Goal: Information Seeking & Learning: Learn about a topic

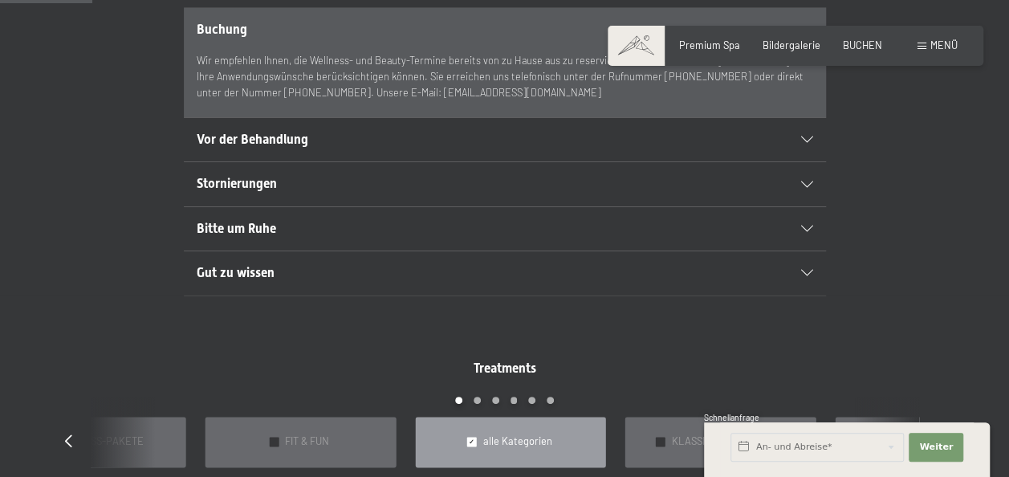
scroll to position [941, 0]
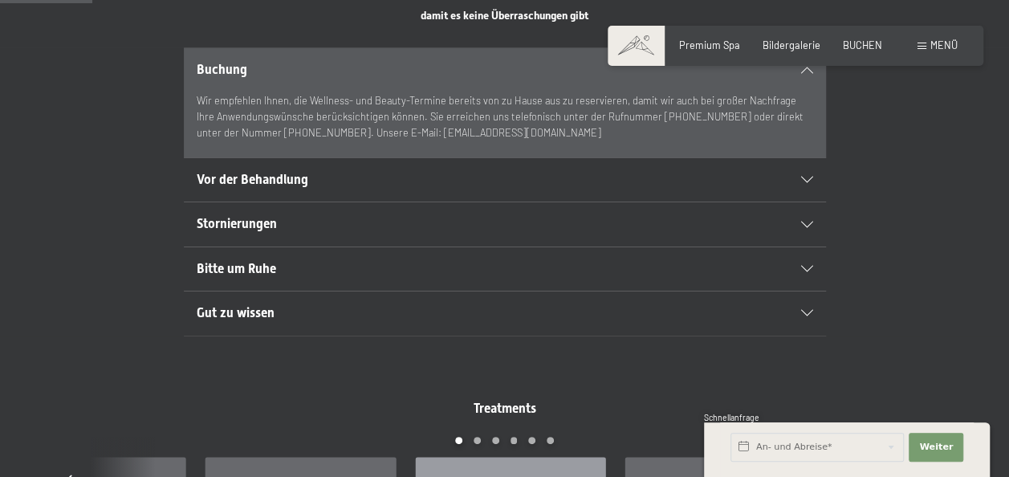
click at [798, 213] on div "Stornierungen" at bounding box center [505, 223] width 616 height 43
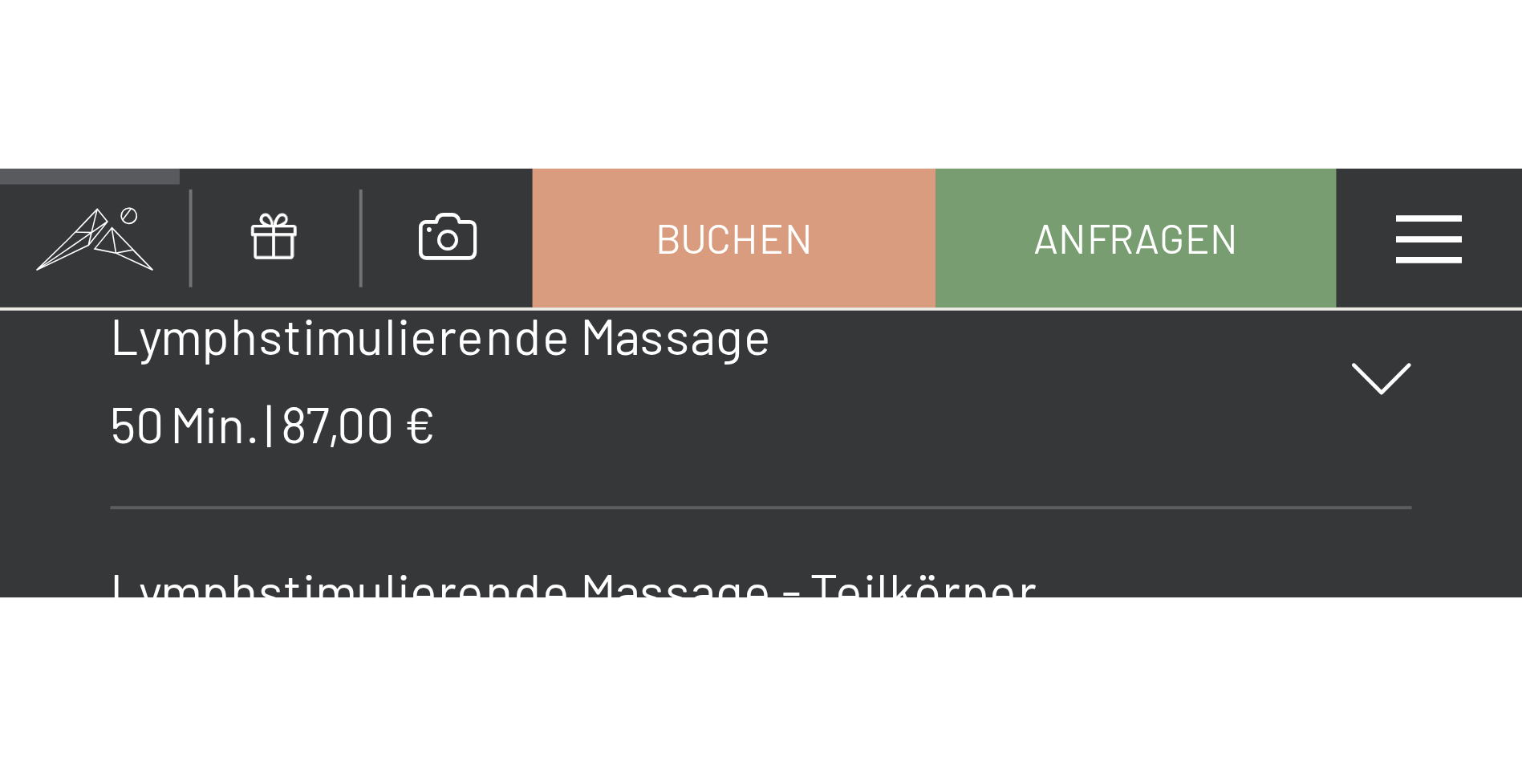
scroll to position [1536, 0]
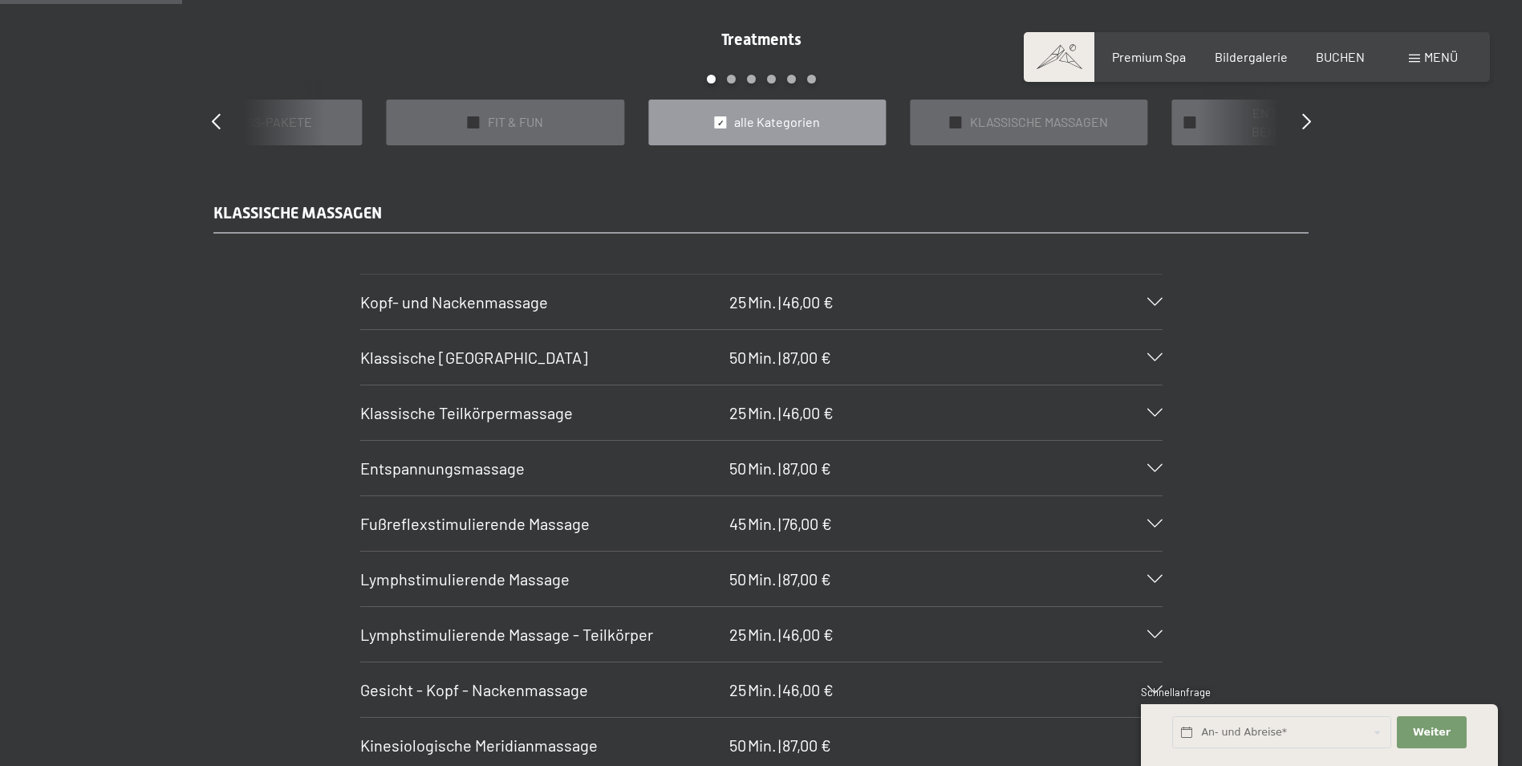
click at [1008, 305] on icon at bounding box center [1155, 302] width 15 height 8
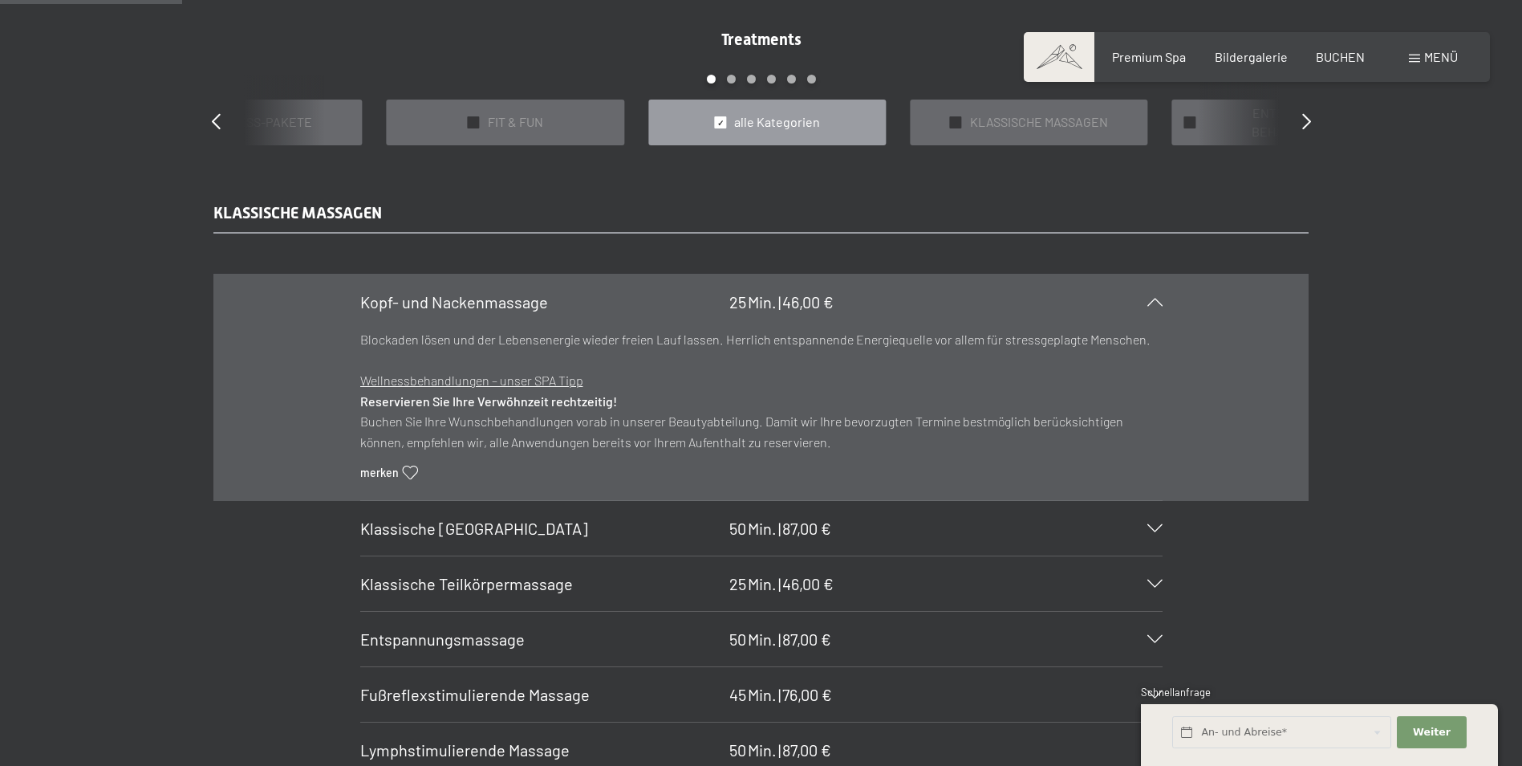
click at [1008, 306] on div at bounding box center [1145, 302] width 35 height 8
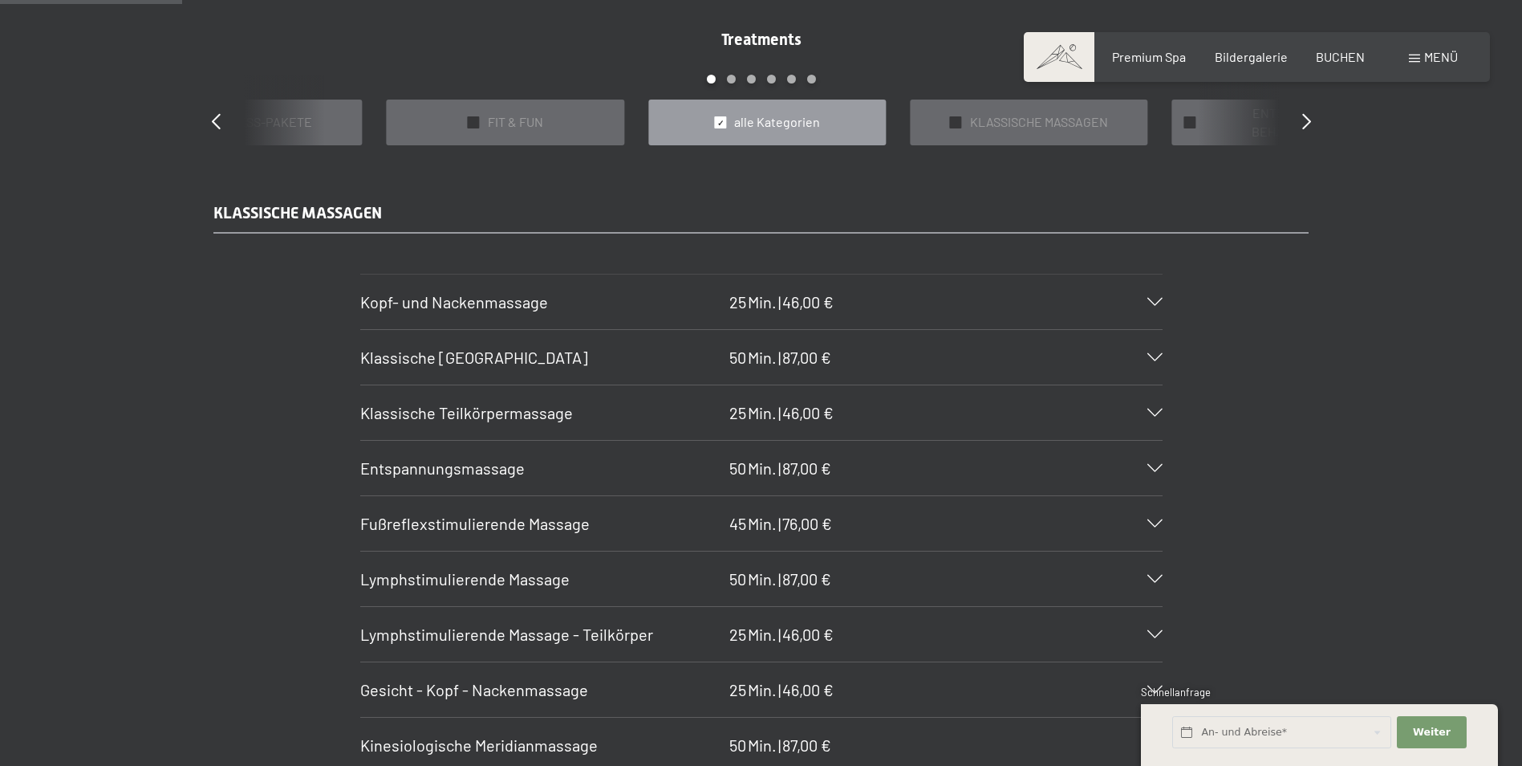
click at [1008, 353] on icon at bounding box center [1155, 357] width 15 height 8
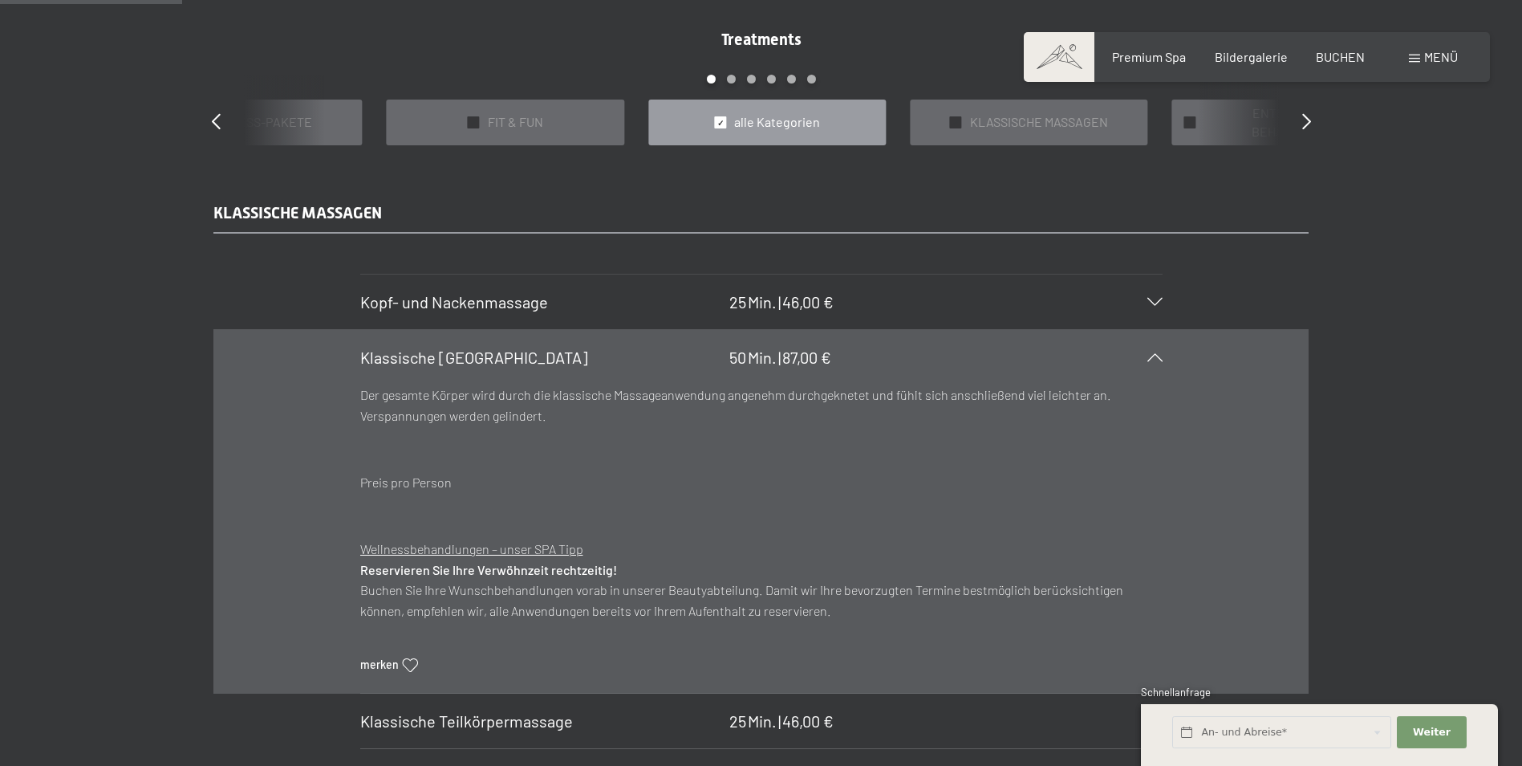
click at [1008, 354] on icon at bounding box center [1155, 357] width 15 height 8
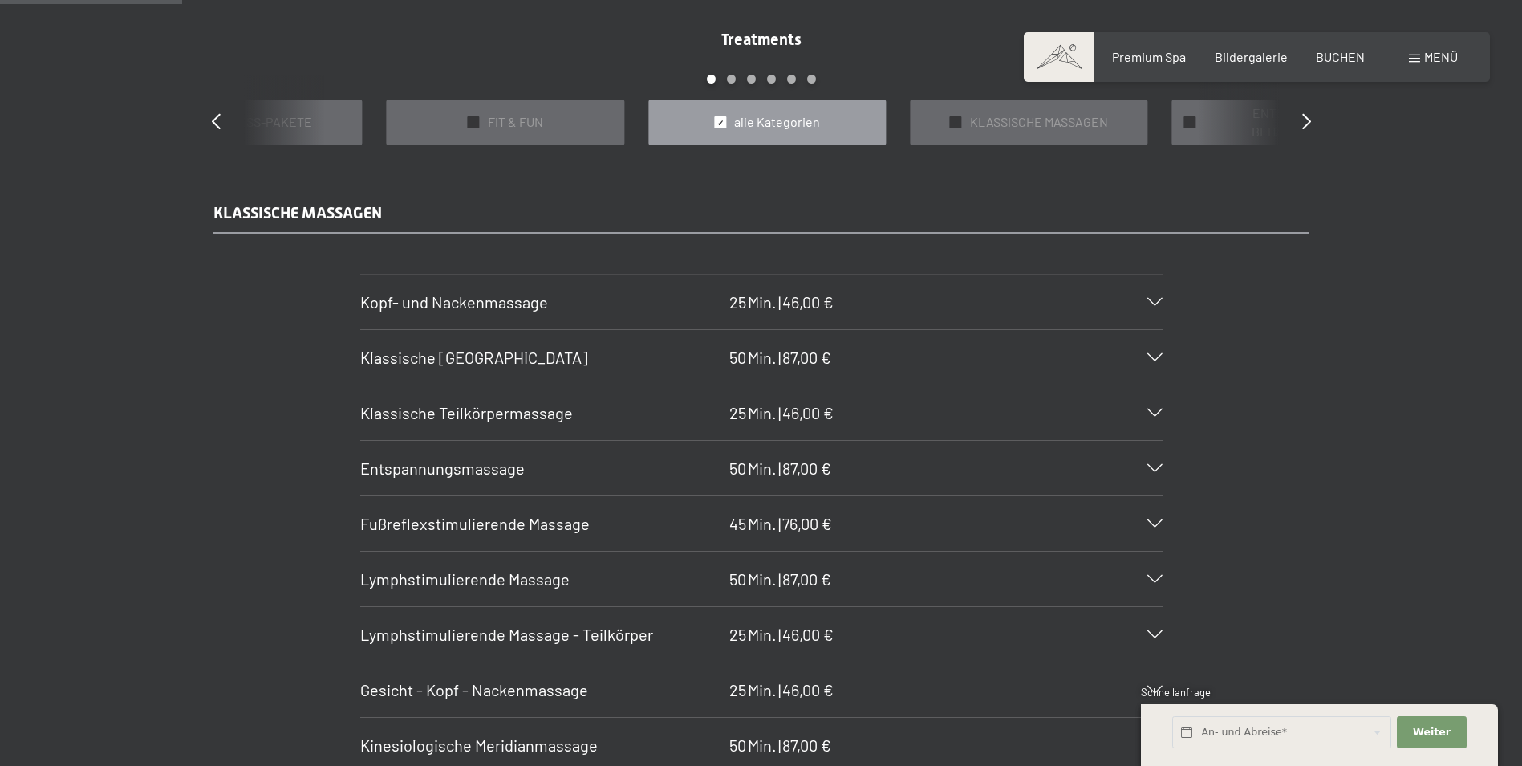
click at [1008, 413] on div at bounding box center [1145, 412] width 35 height 8
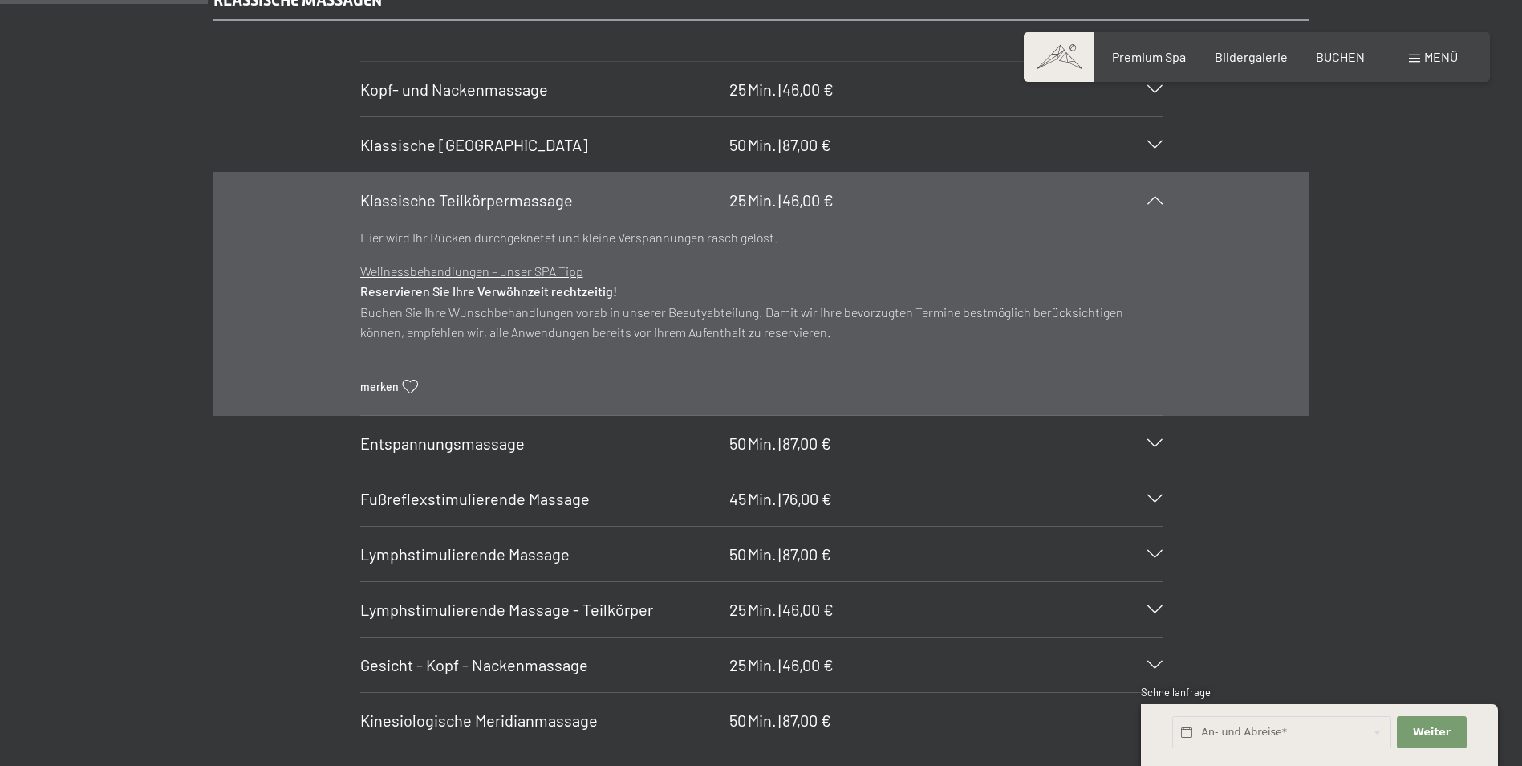
scroll to position [1777, 0]
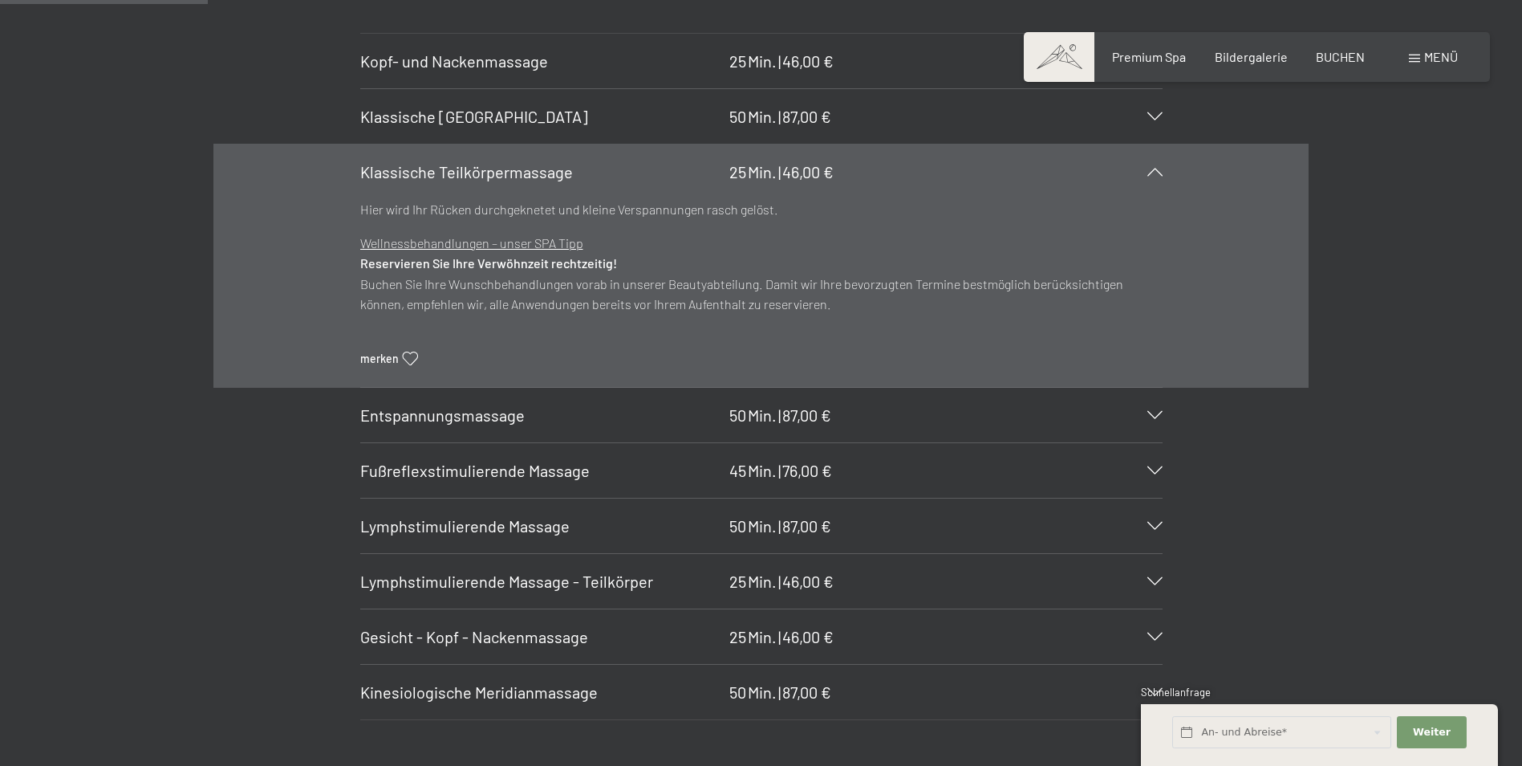
click at [1008, 409] on section "Entspannungsmassage 50 Min. | 87,00 € Wird mit sanfter Hand durchgeführt, schen…" at bounding box center [761, 415] width 803 height 56
click at [1008, 413] on icon at bounding box center [1155, 415] width 15 height 8
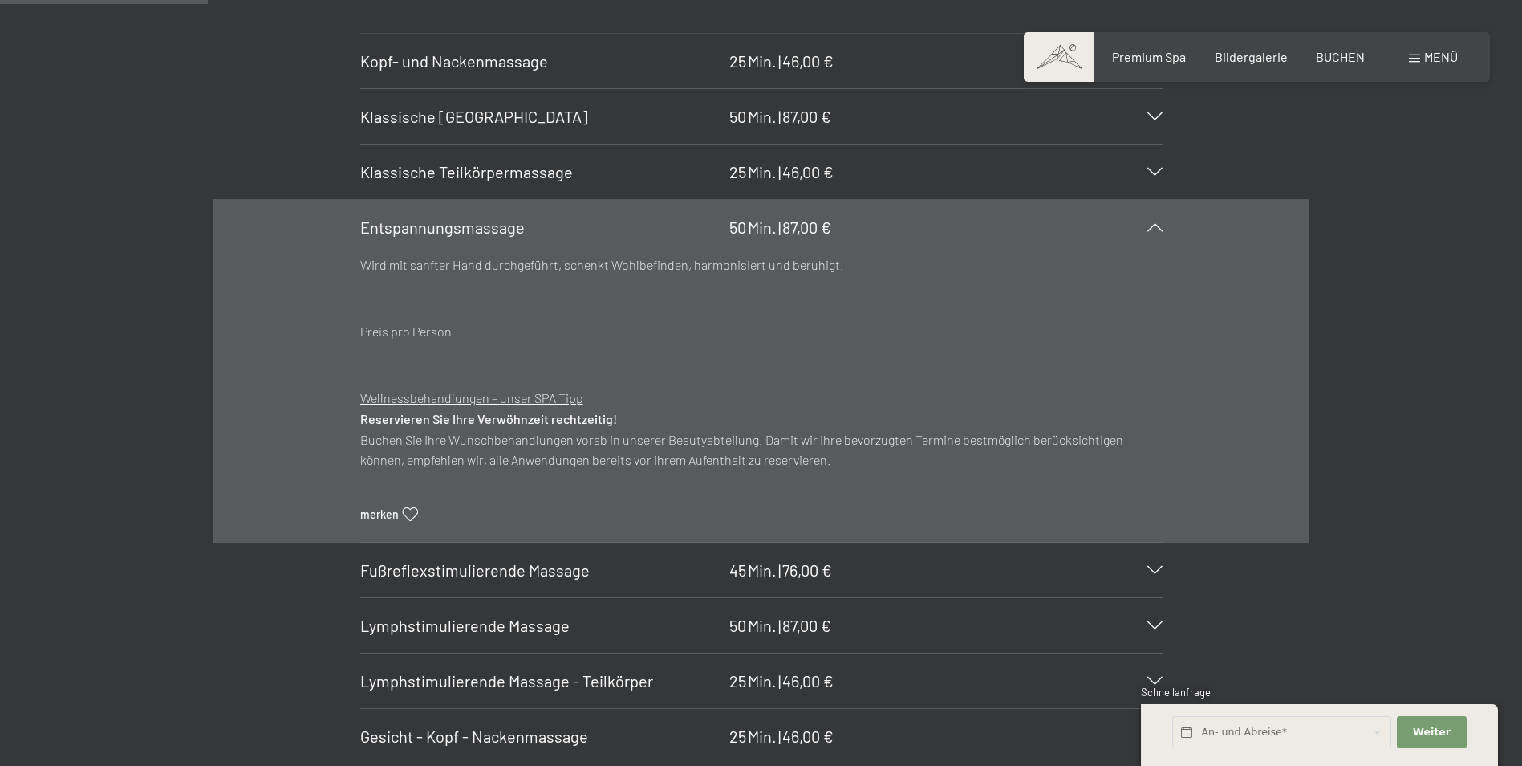
click at [1008, 223] on icon at bounding box center [1155, 227] width 15 height 8
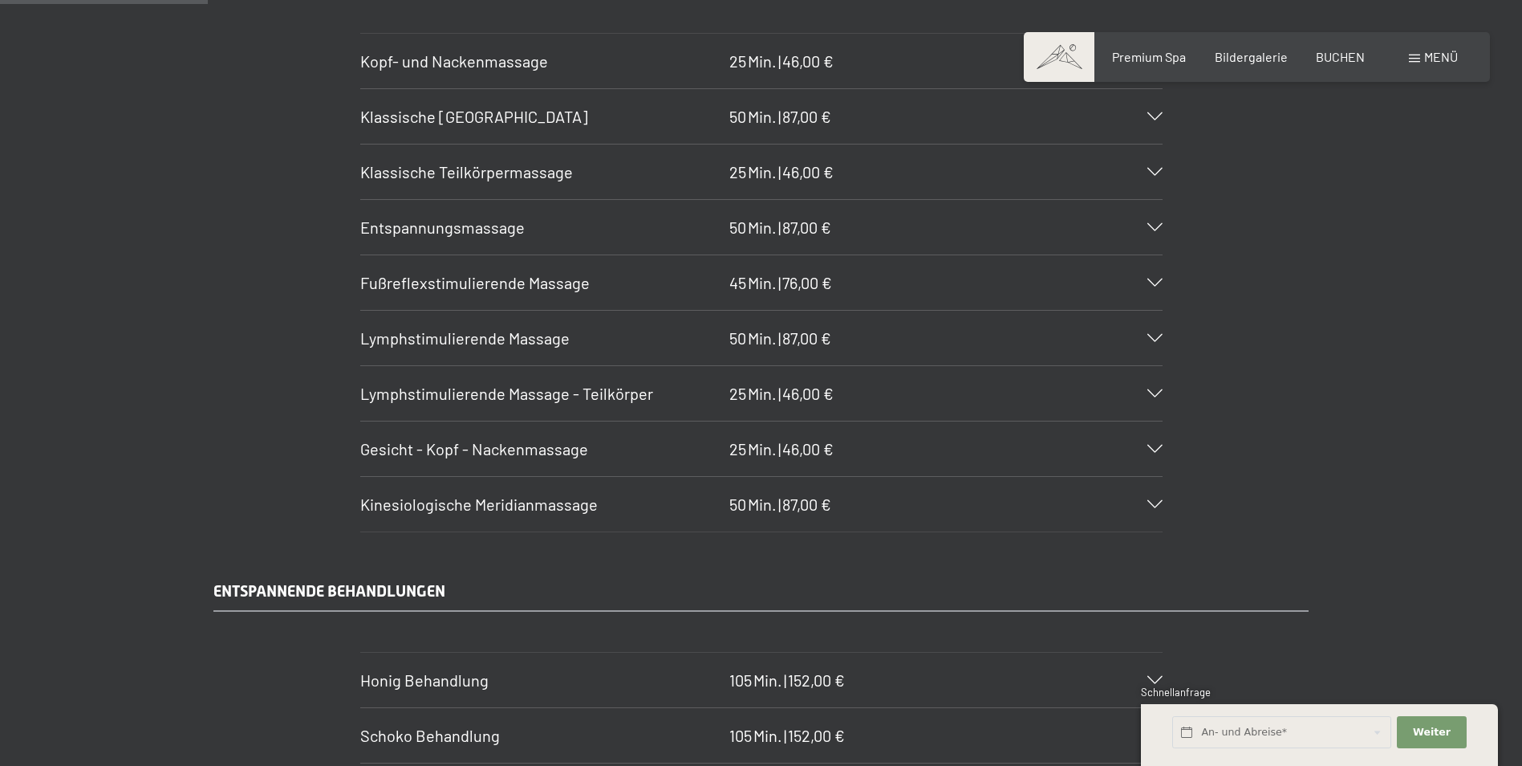
click at [1008, 299] on div "Fußreflexstimulierende Massage 45 Min. | 76,00 €" at bounding box center [761, 282] width 803 height 55
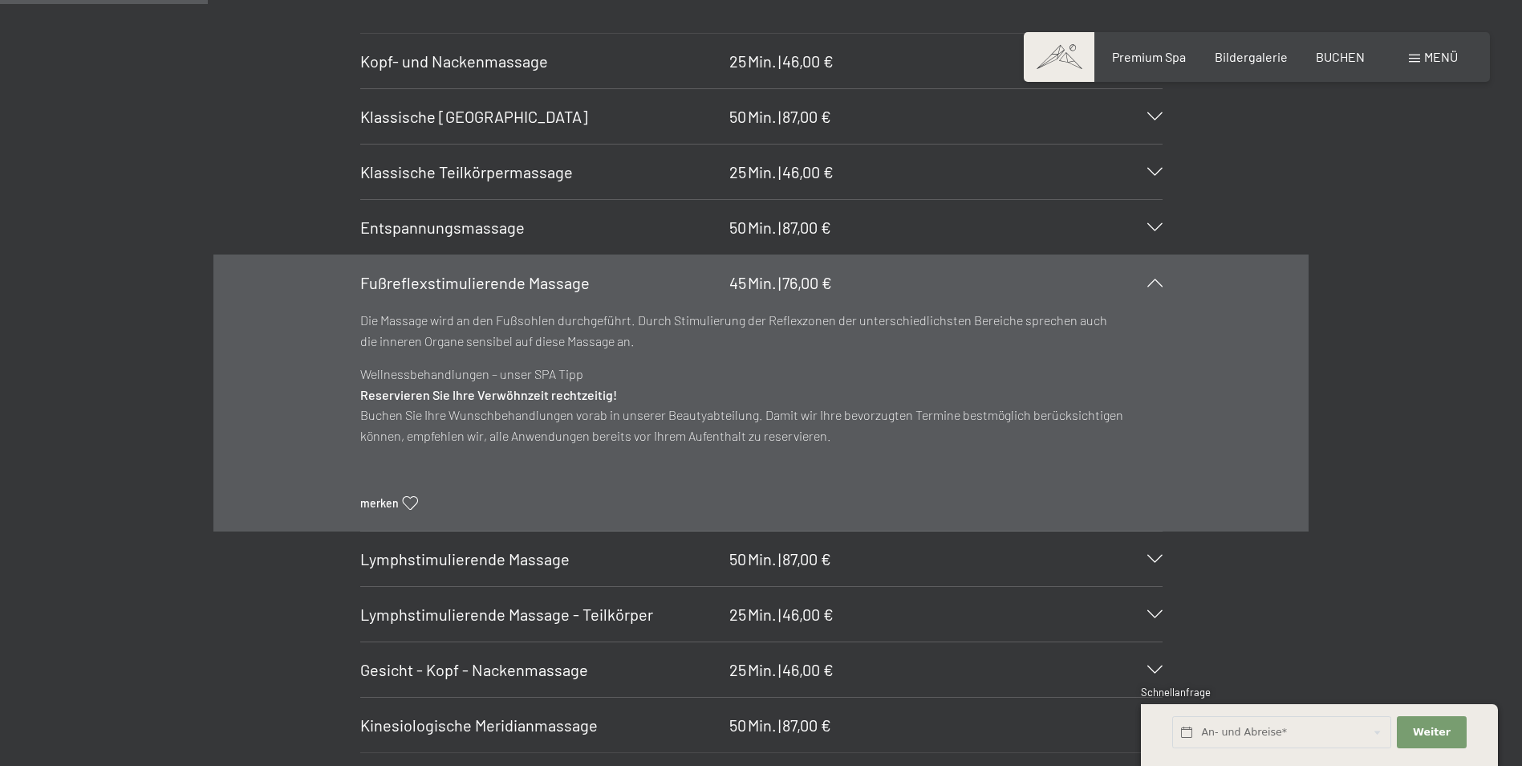
click at [1008, 299] on div "Fußreflexstimulierende Massage 45 Min. | 76,00 €" at bounding box center [761, 282] width 803 height 55
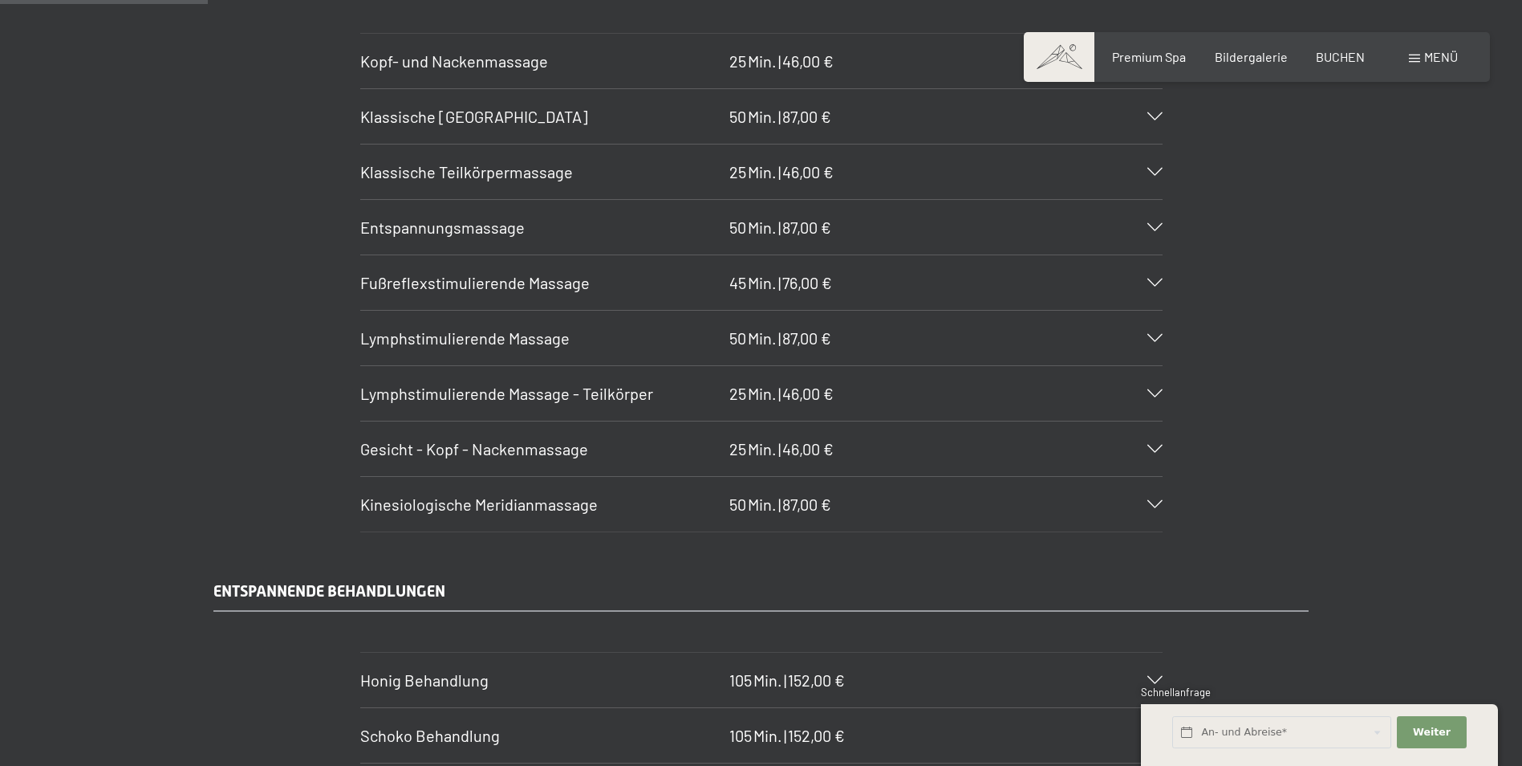
click at [1008, 344] on div "Lymphstimulierende Massage 50 Min. | 87,00 €" at bounding box center [761, 338] width 803 height 55
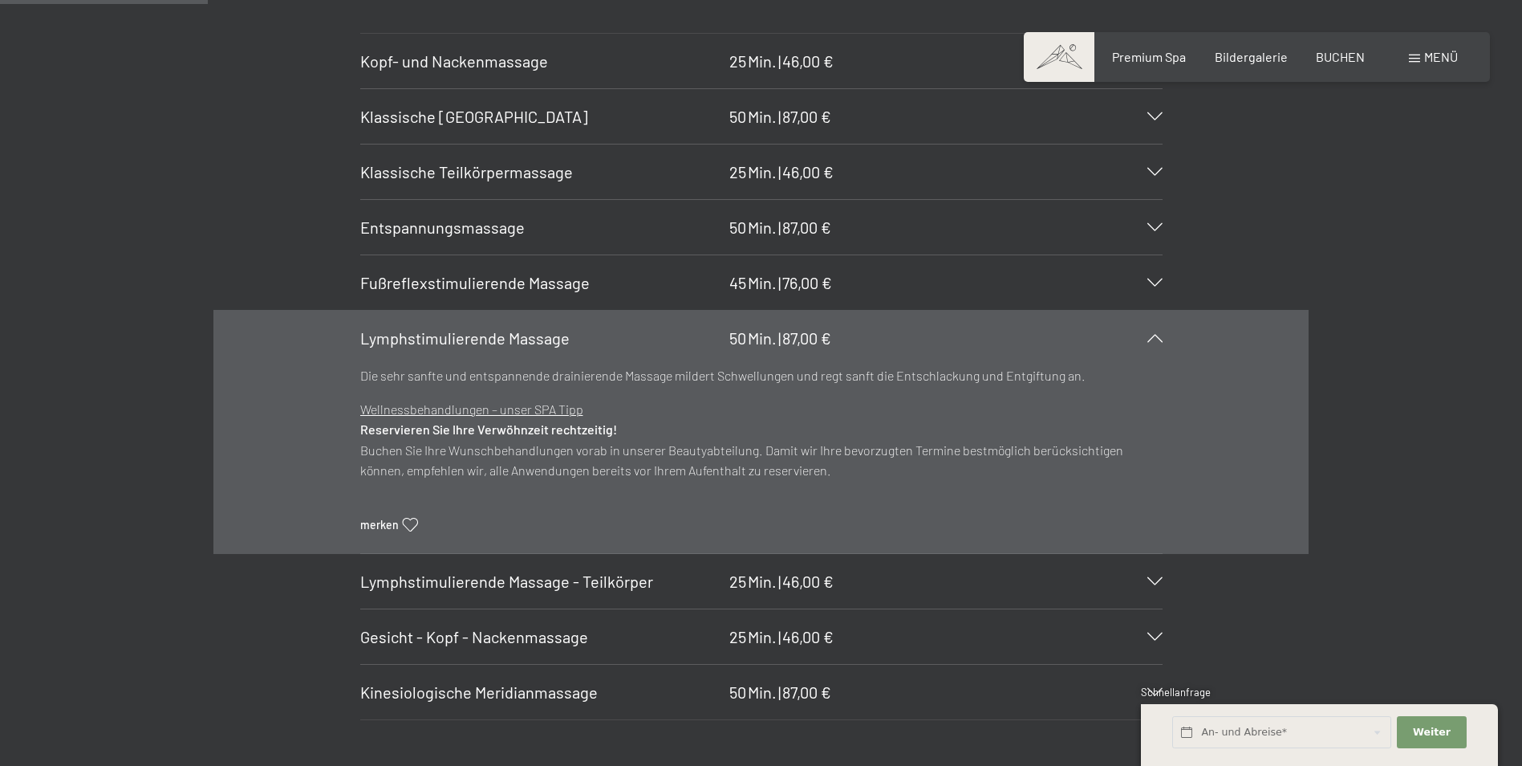
click at [1008, 341] on icon at bounding box center [1155, 338] width 15 height 8
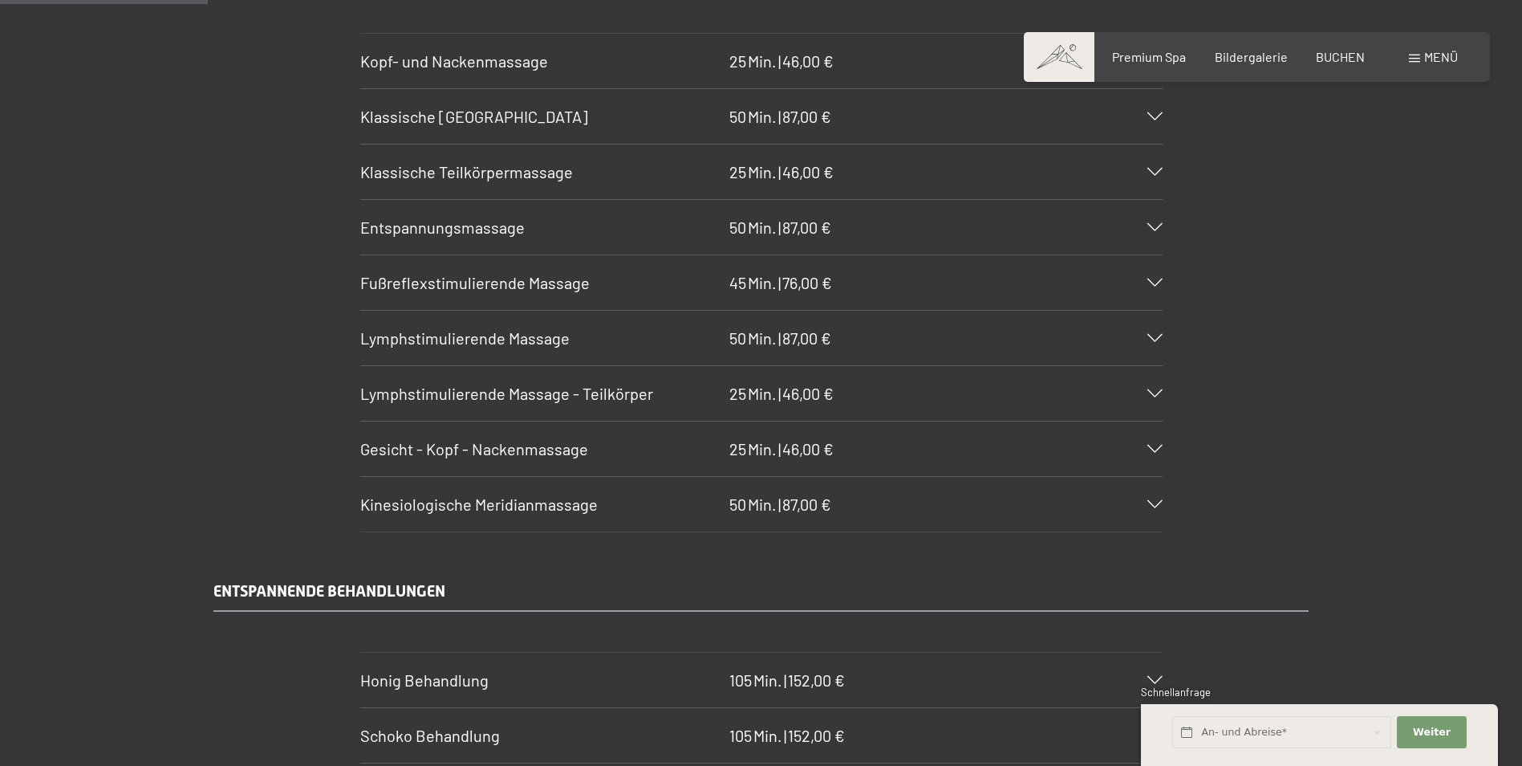
click at [1008, 445] on icon at bounding box center [1155, 449] width 15 height 8
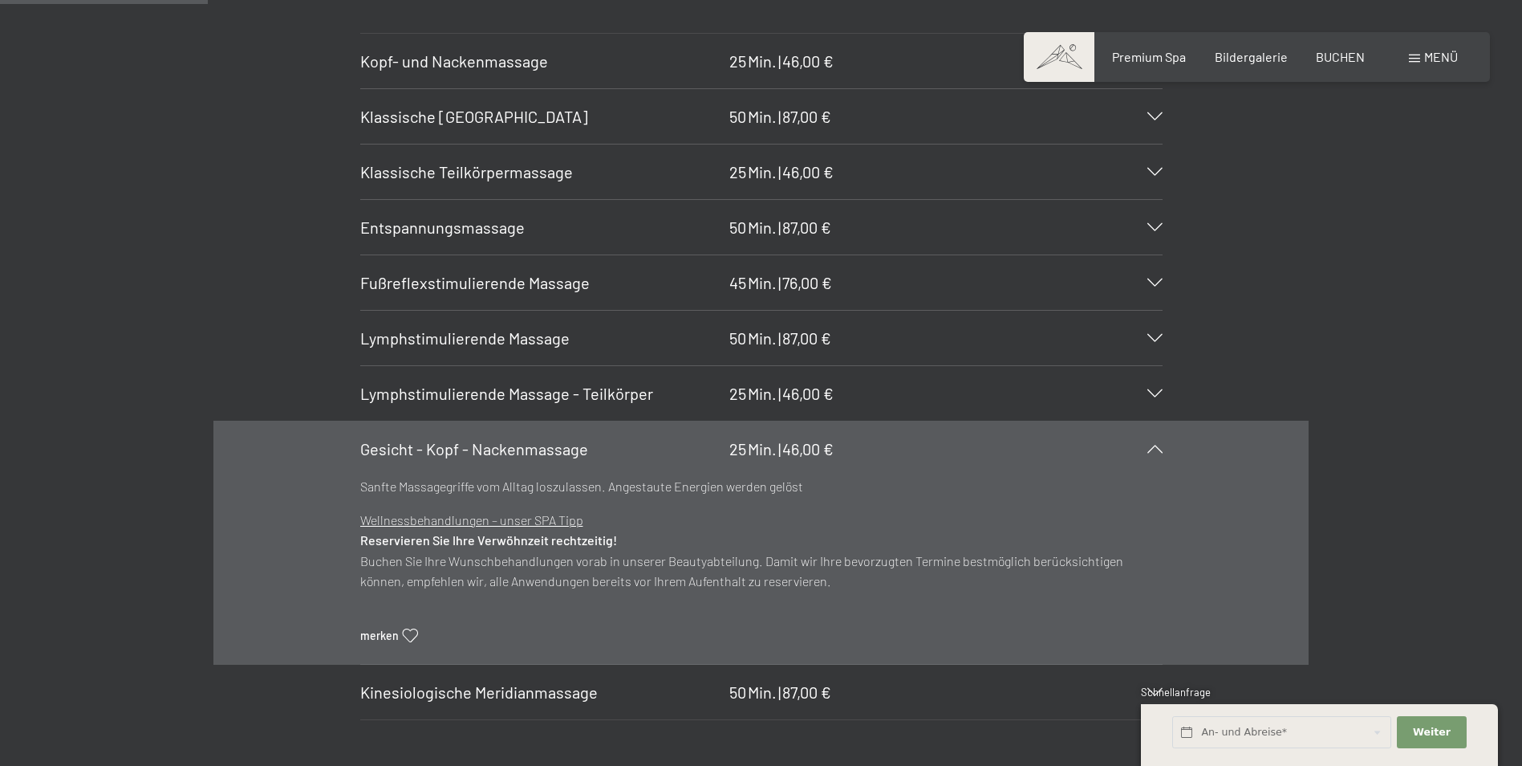
click at [1008, 444] on div "Gesicht - Kopf - Nackenmassage 25 Min. | 46,00 €" at bounding box center [761, 448] width 803 height 55
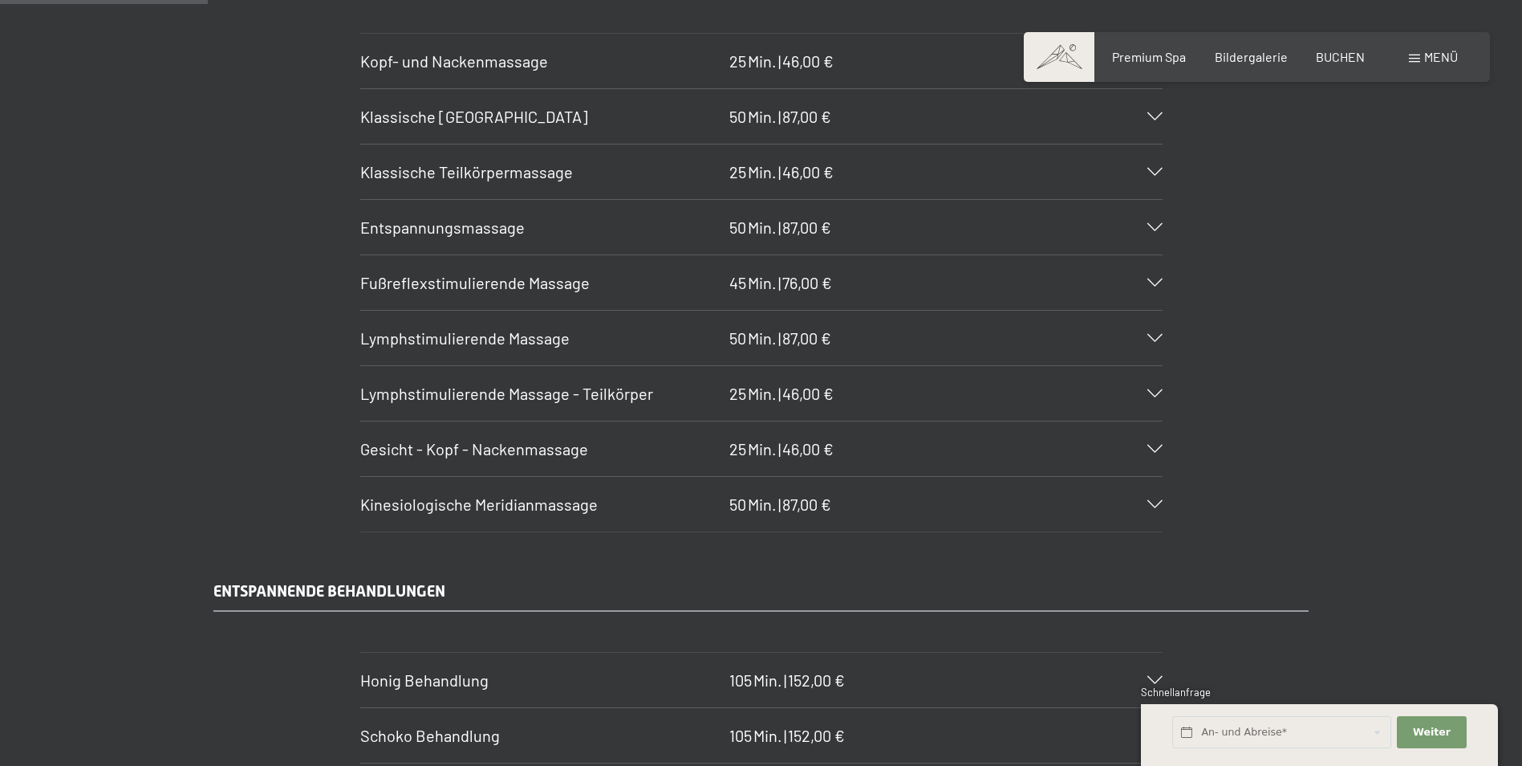
click at [1008, 476] on icon at bounding box center [1155, 504] width 15 height 8
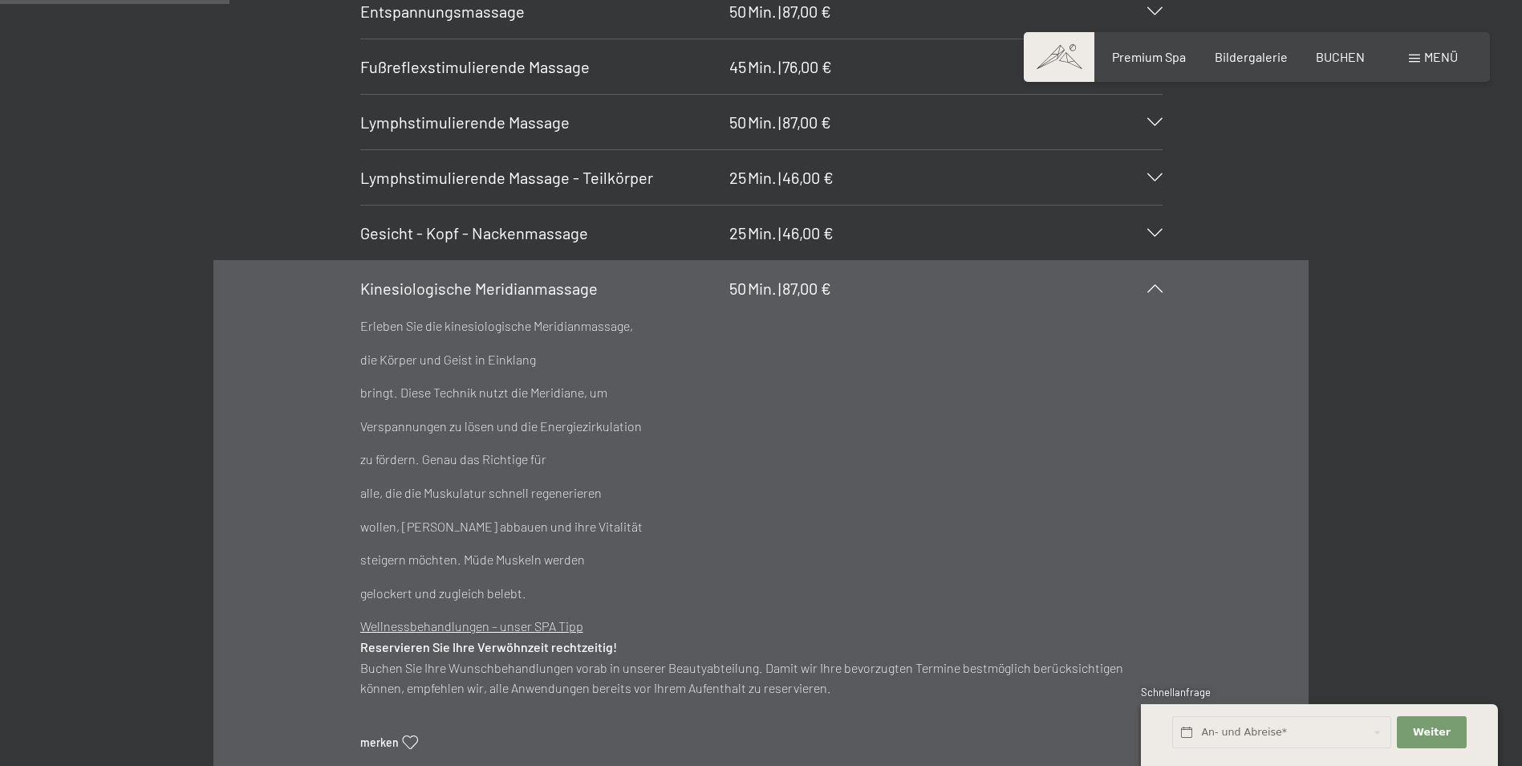
scroll to position [2018, 0]
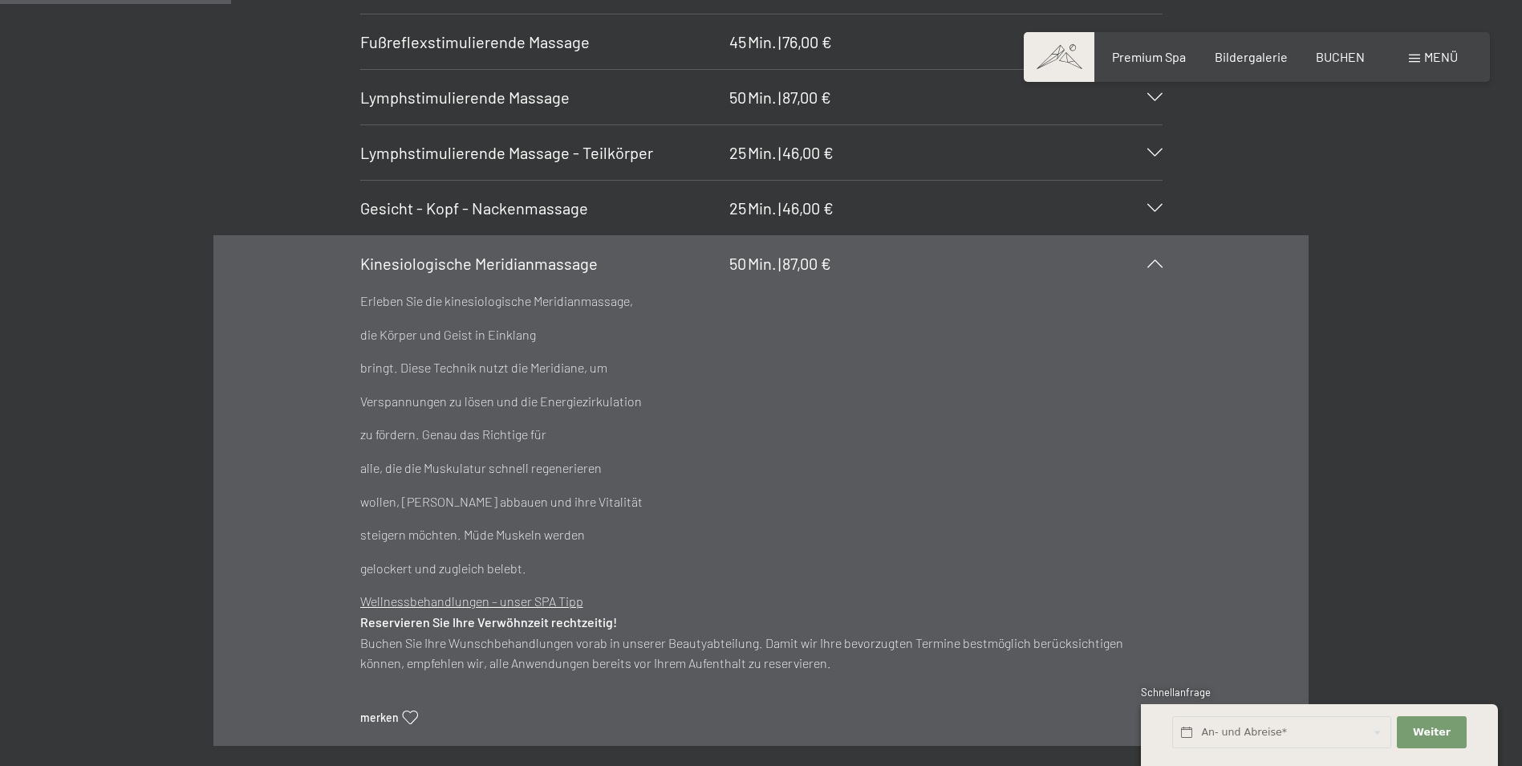
click at [1008, 266] on icon at bounding box center [1155, 263] width 15 height 8
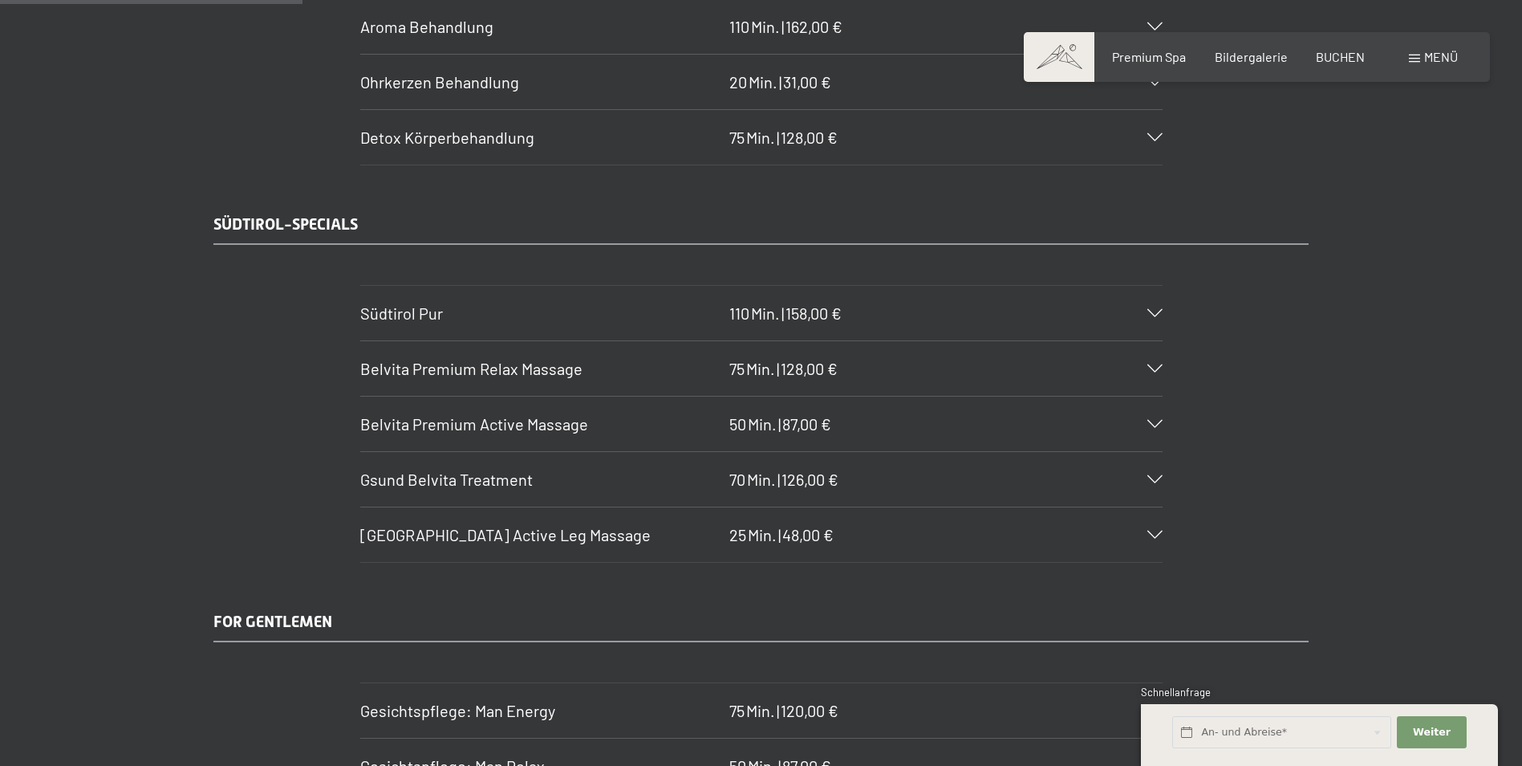
scroll to position [2579, 0]
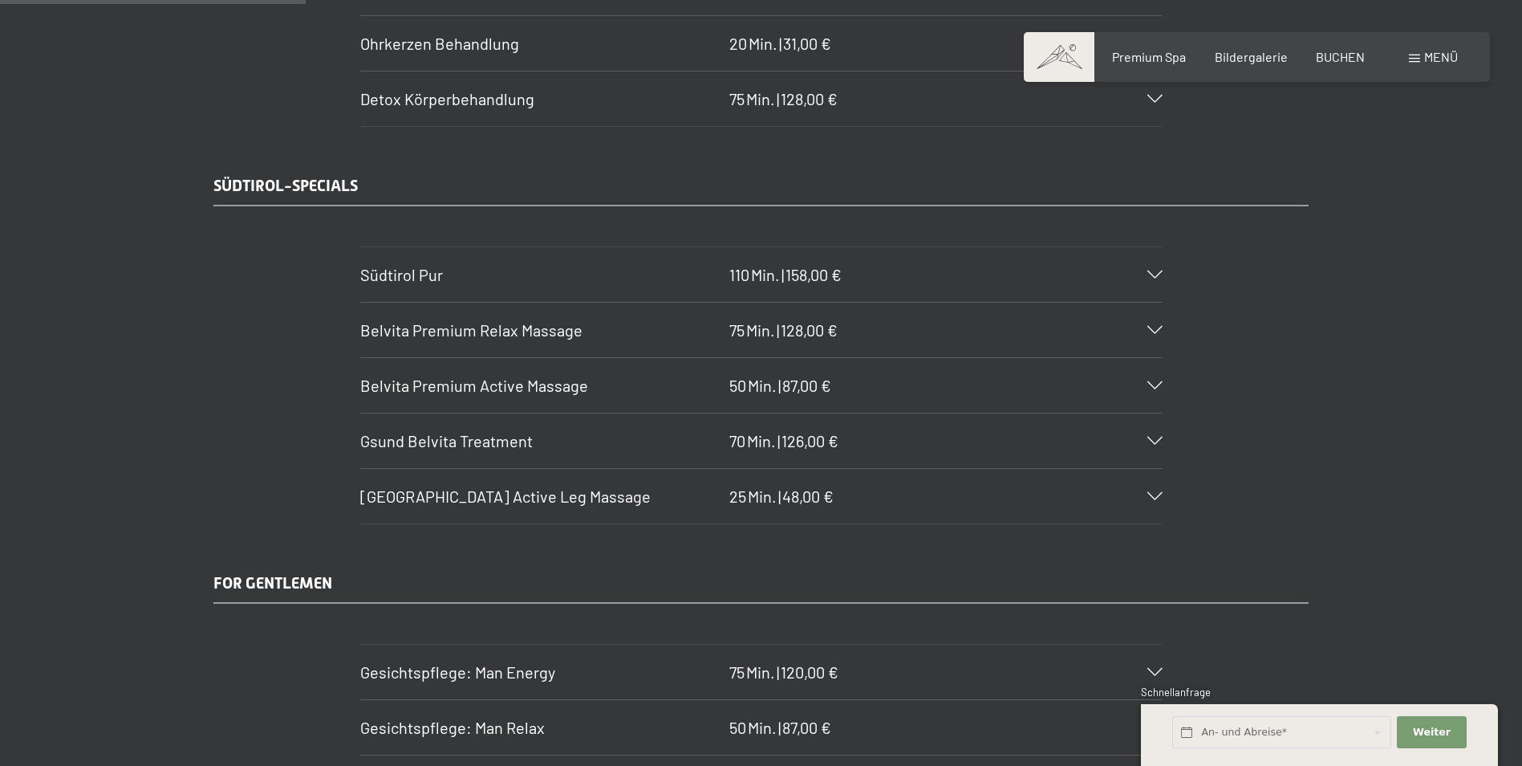
click at [1008, 476] on div "Belvita Mountain Active Leg Massage 25 Min. | 48,00 €" at bounding box center [761, 496] width 803 height 55
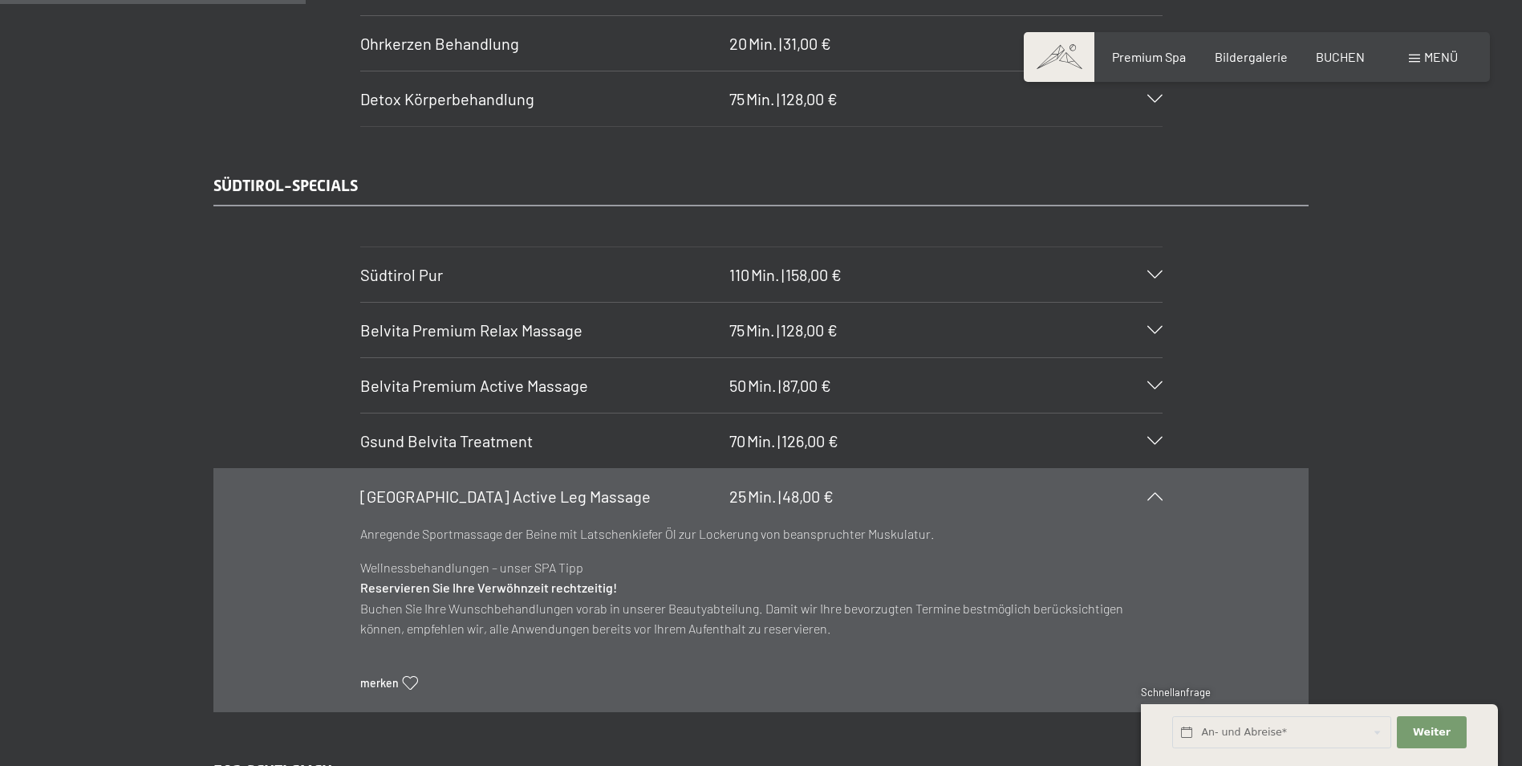
click at [1008, 476] on icon at bounding box center [1155, 496] width 15 height 8
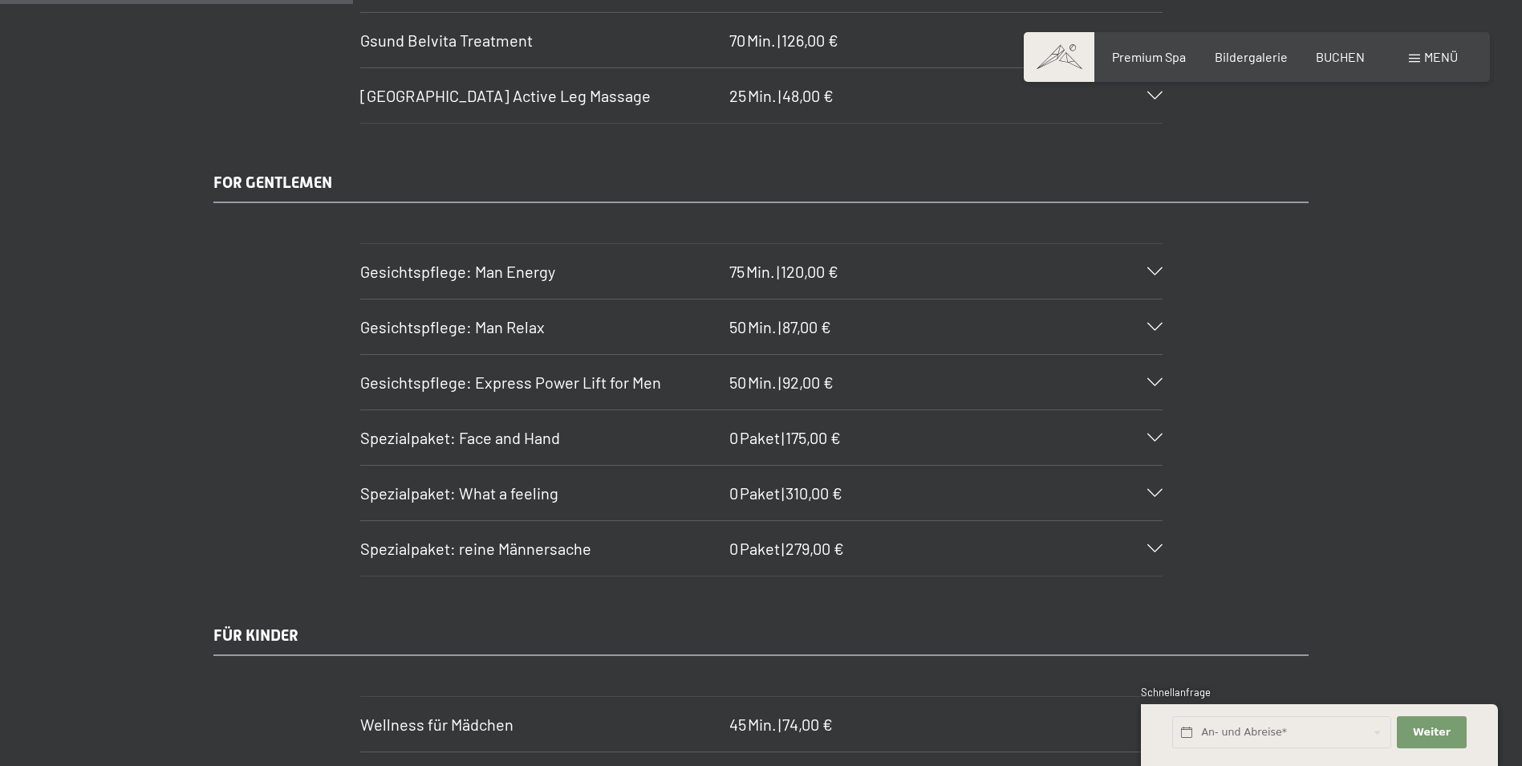
scroll to position [2981, 0]
click at [1008, 476] on icon at bounding box center [1155, 492] width 15 height 8
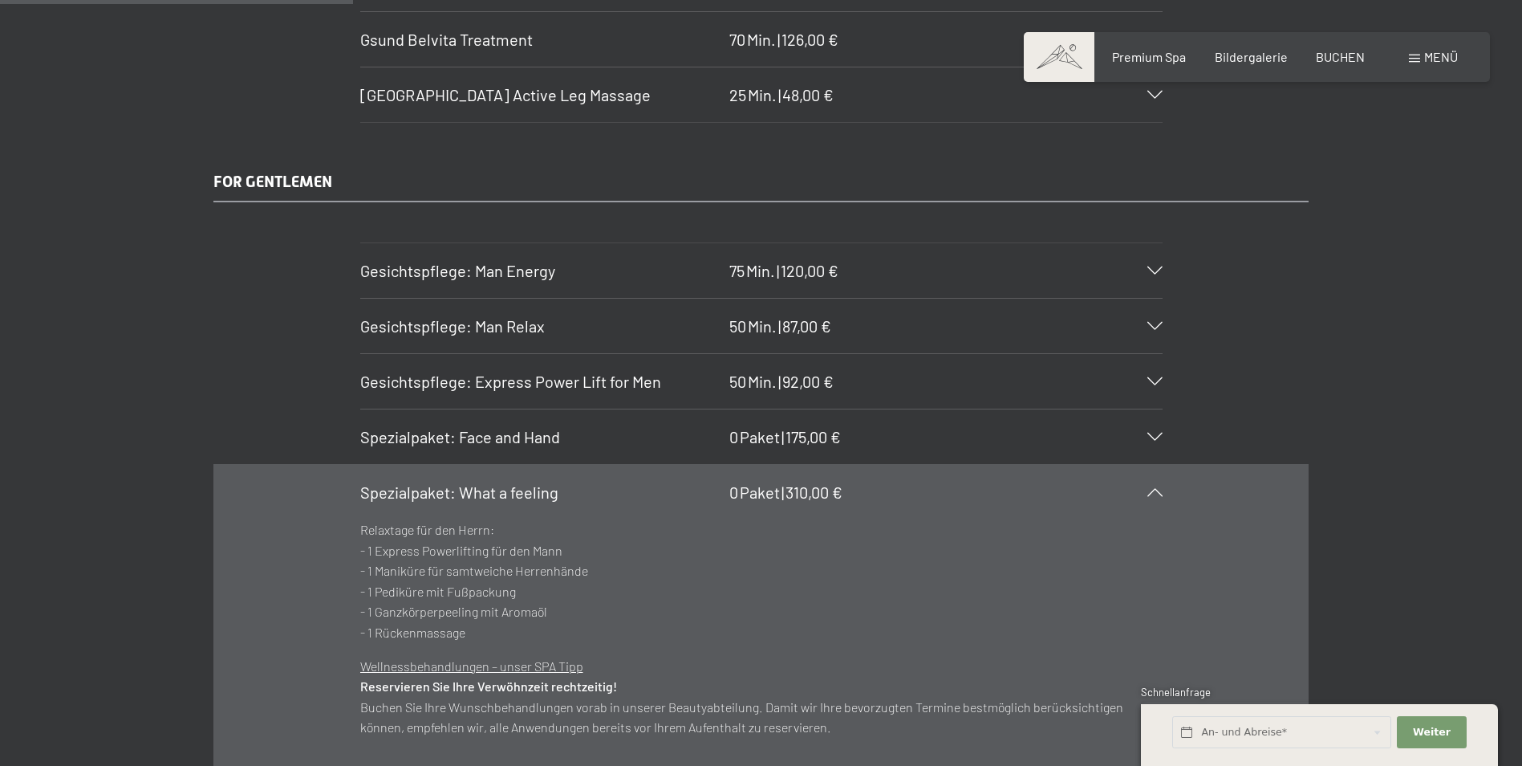
click at [1008, 476] on icon at bounding box center [1155, 492] width 15 height 8
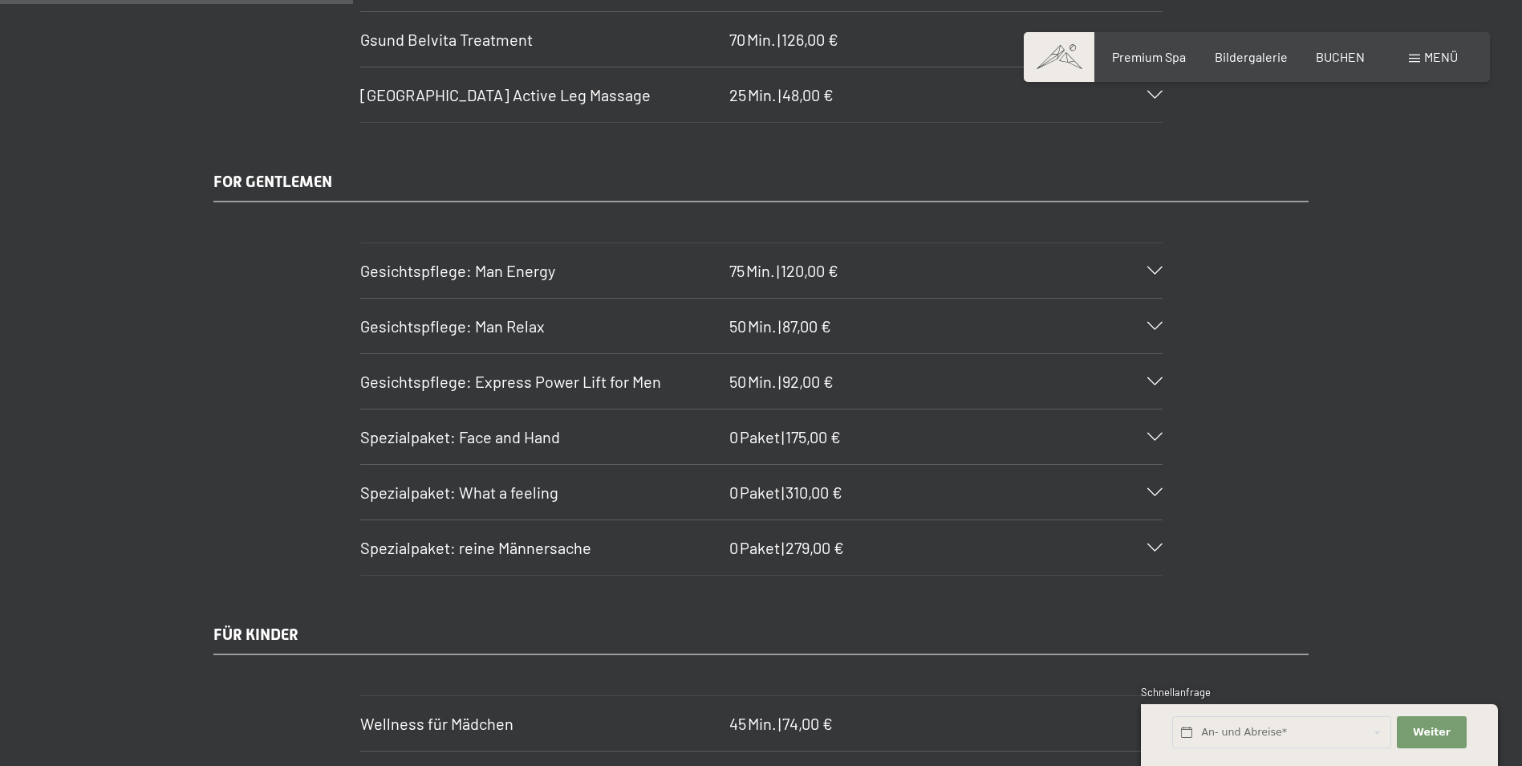
click at [1008, 476] on icon at bounding box center [1155, 547] width 15 height 8
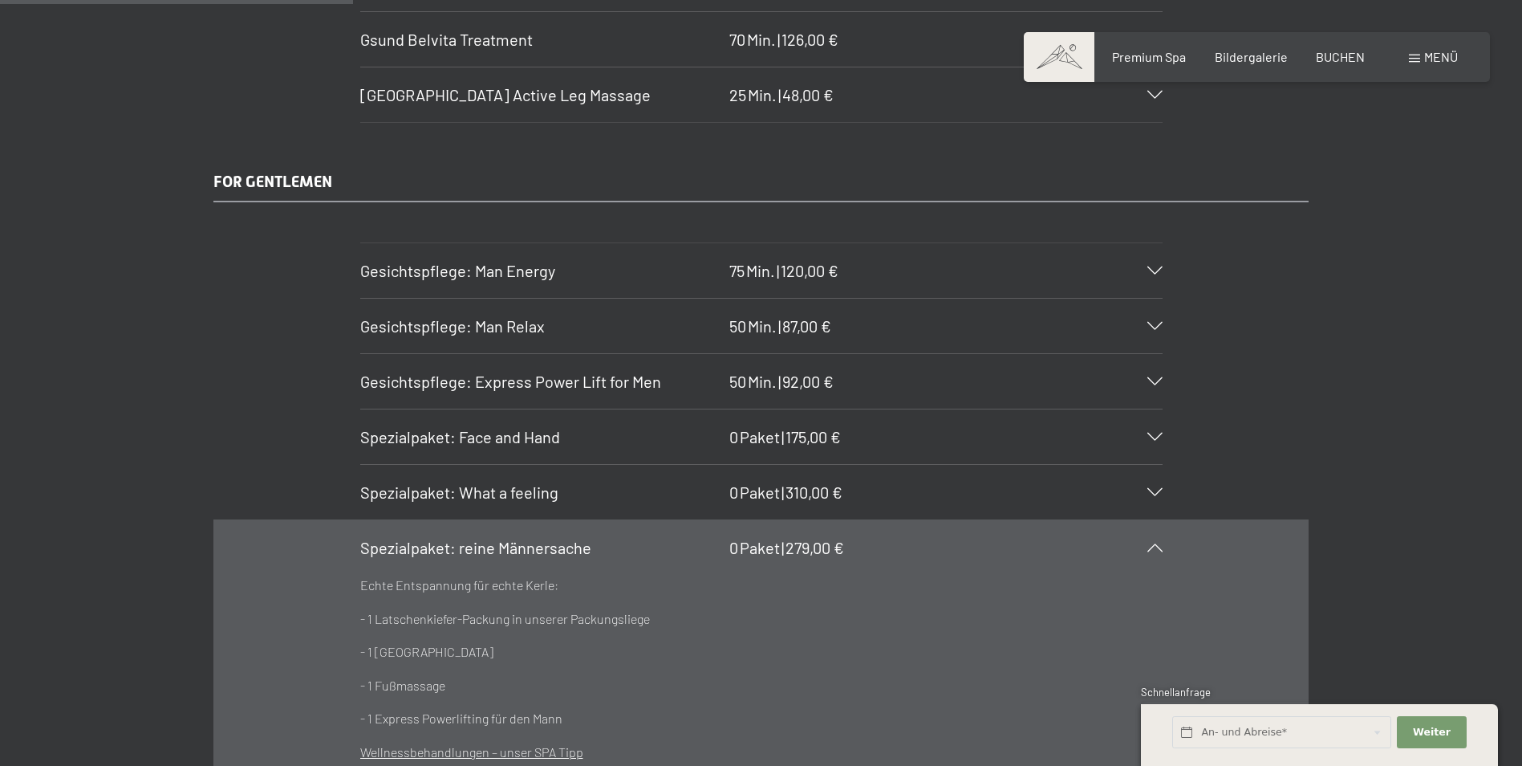
click at [1008, 476] on icon at bounding box center [1155, 547] width 15 height 8
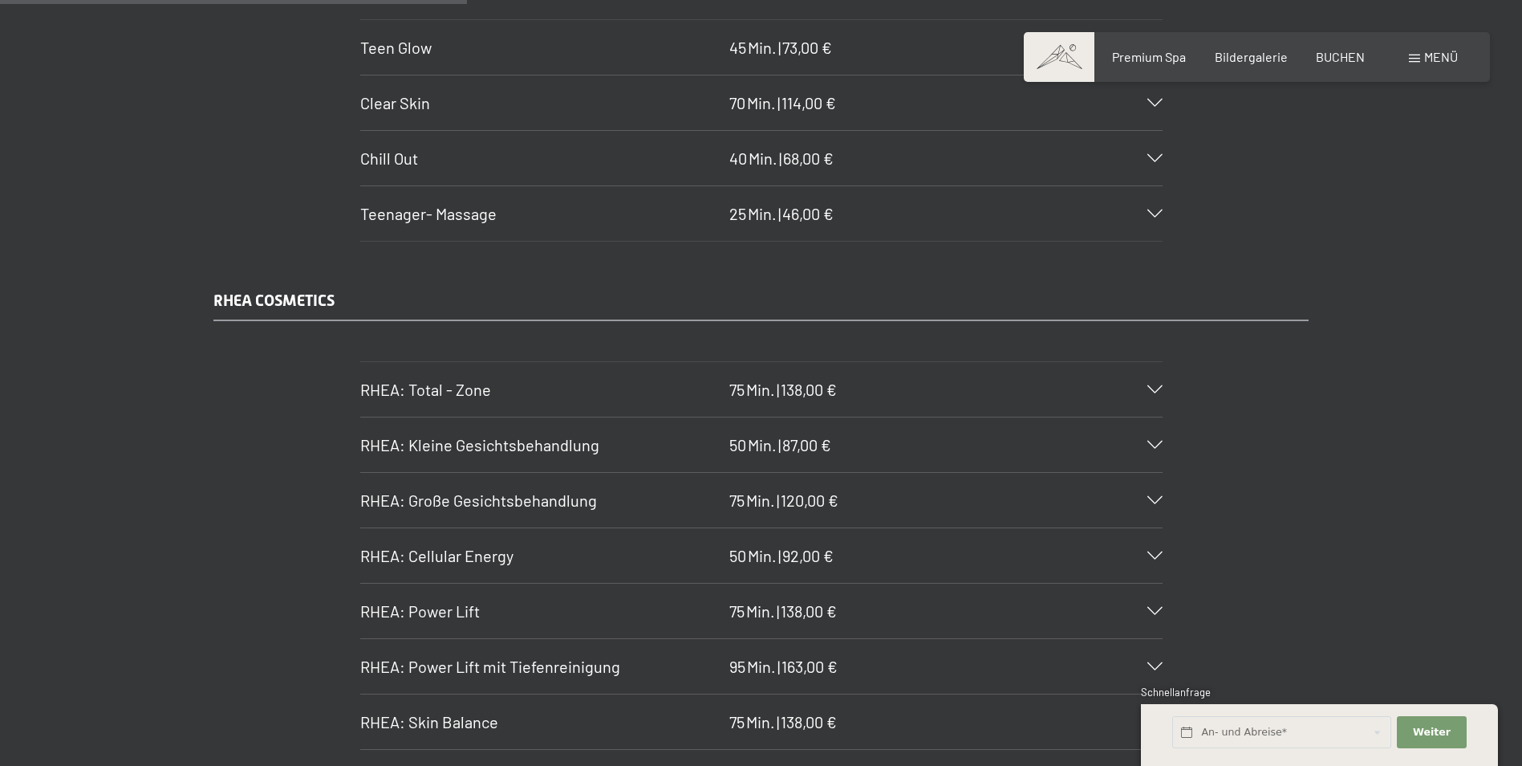
scroll to position [3944, 0]
click at [1008, 476] on icon at bounding box center [1155, 499] width 15 height 8
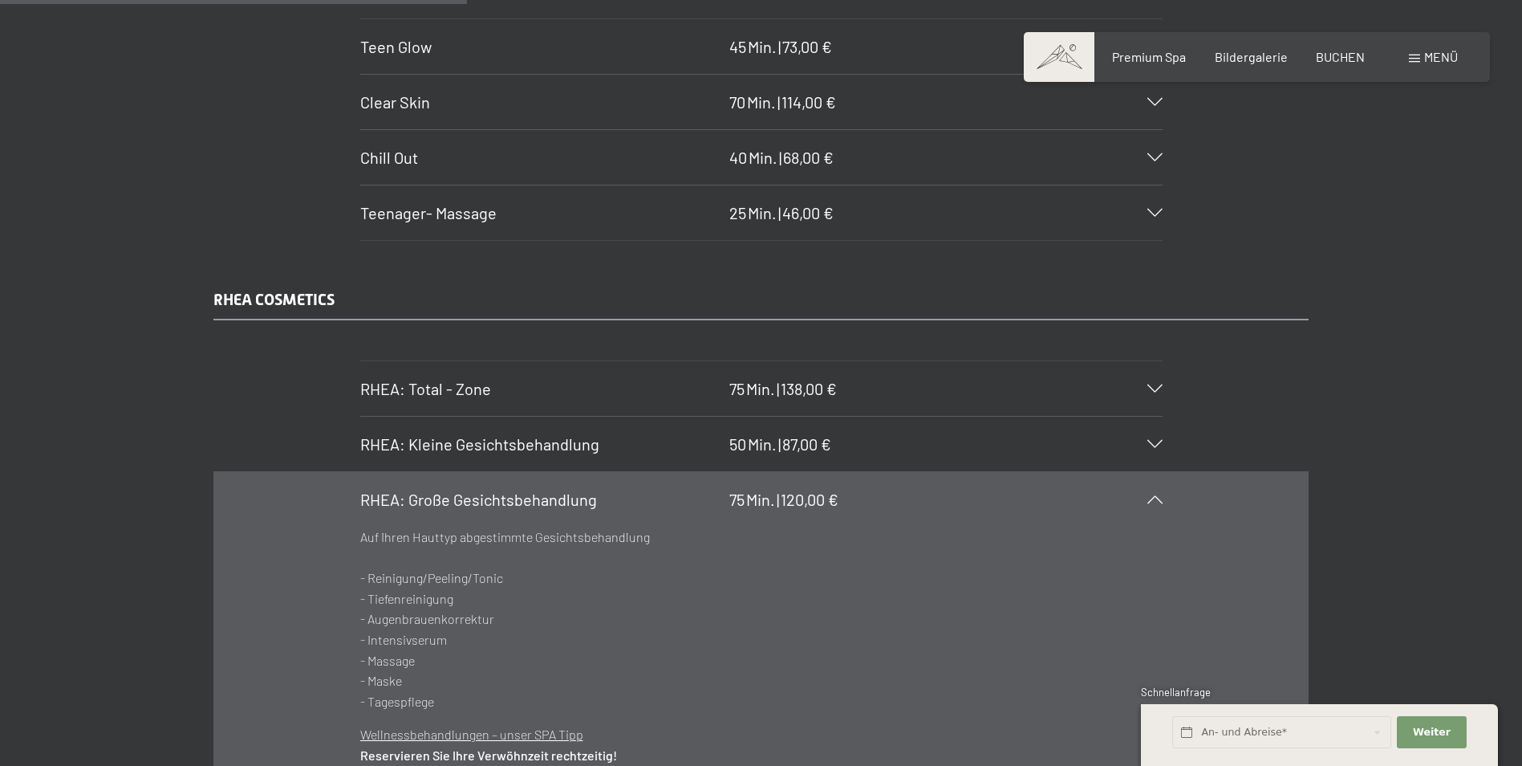
click at [1008, 476] on div "RHEA: Große Gesichtsbehandlung 75 Min. | 120,00 €" at bounding box center [761, 499] width 803 height 55
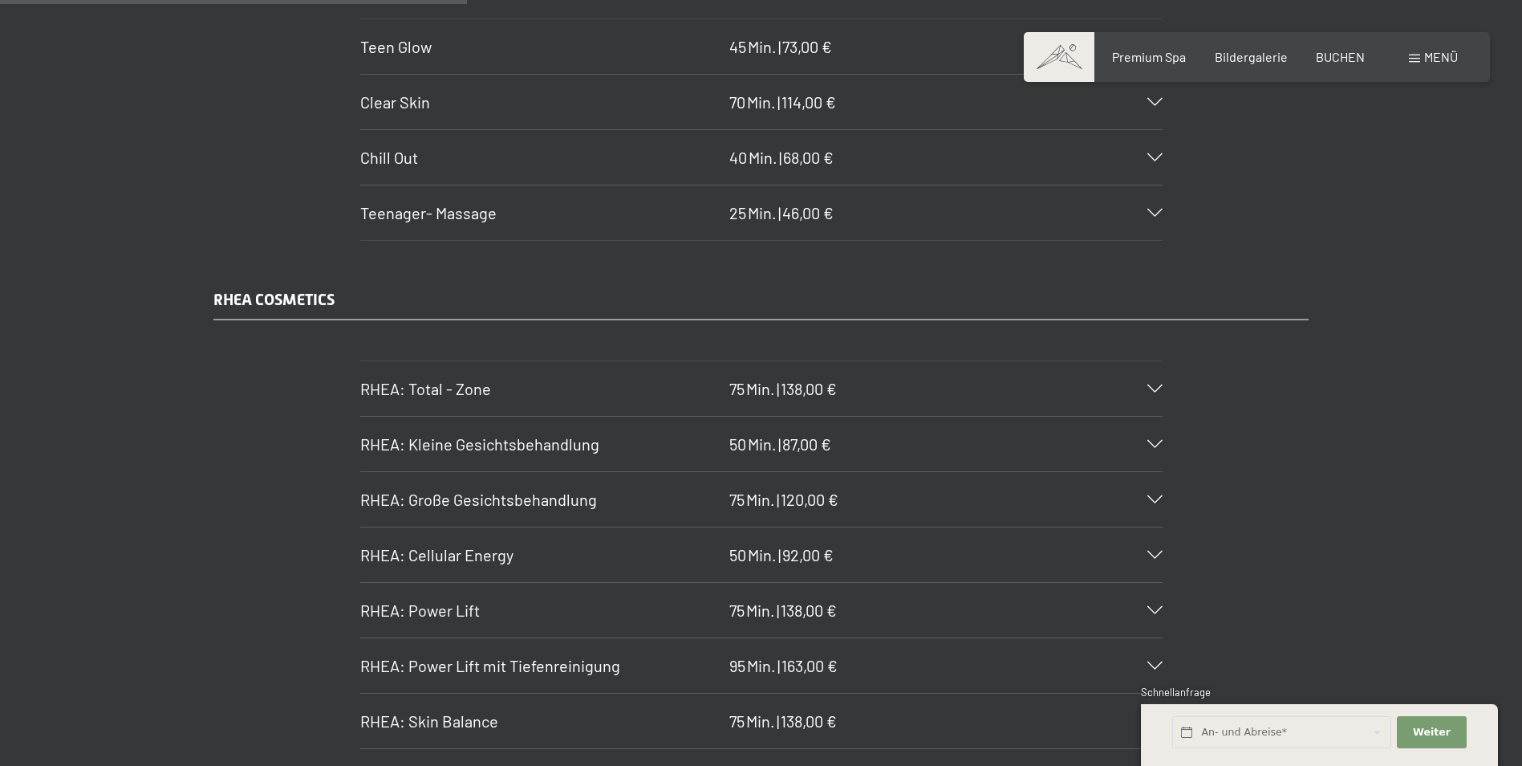
click at [1008, 476] on div at bounding box center [1145, 555] width 35 height 8
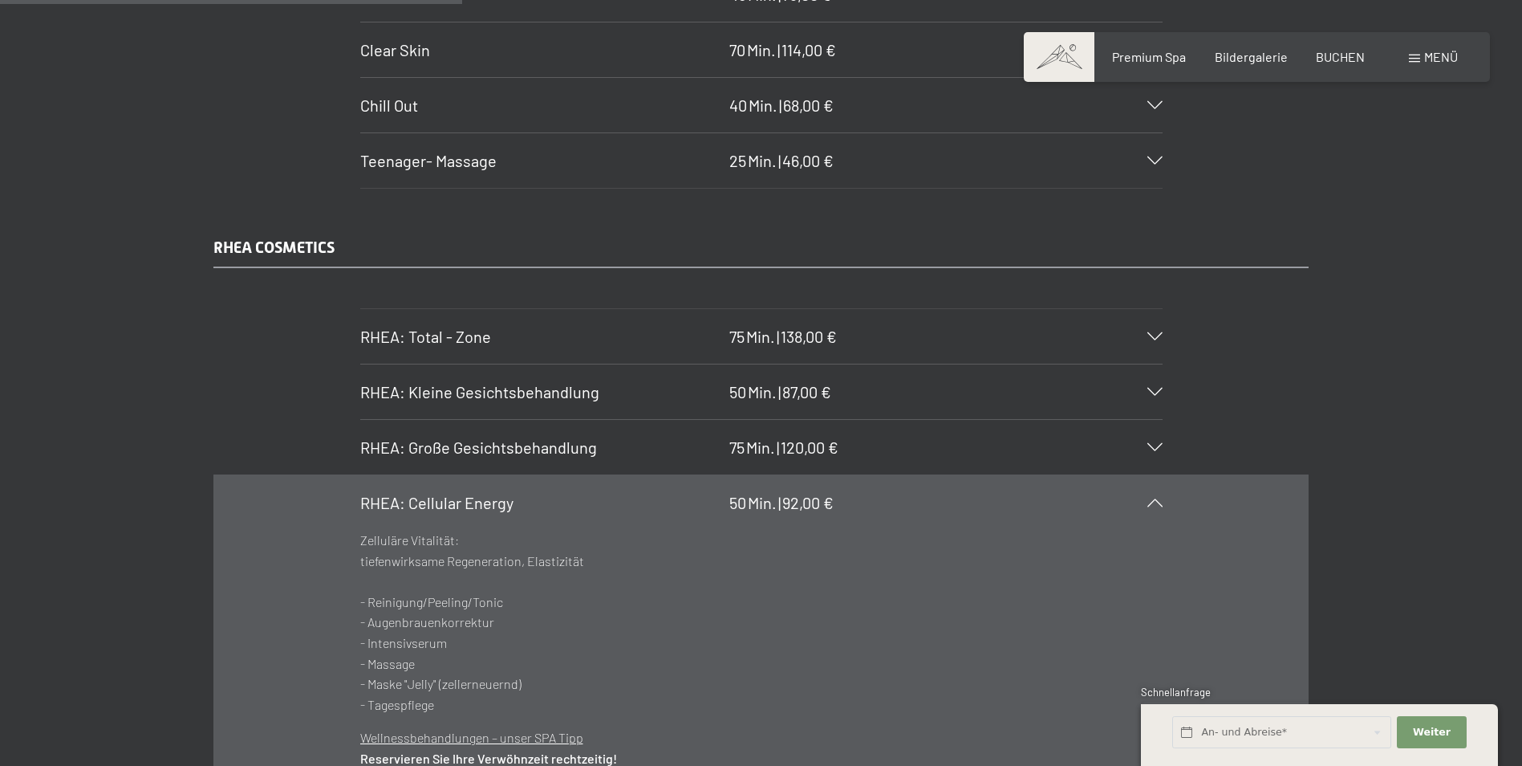
scroll to position [4024, 0]
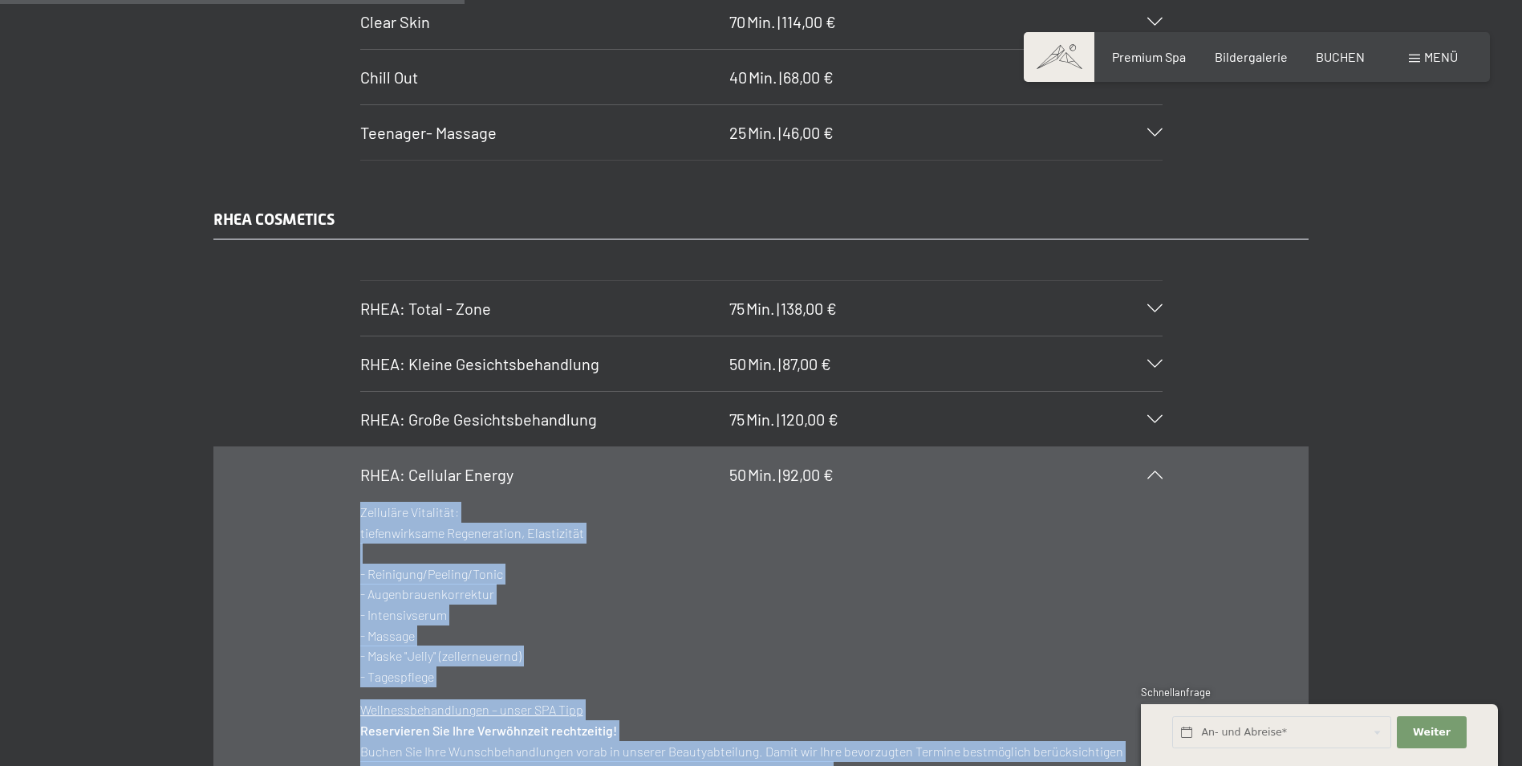
click at [1008, 475] on section "RHEA: Cellular Energy 50 Min. | 92,00 € Zelluläre Vitalität: tiefenwirksame Reg…" at bounding box center [761, 650] width 803 height 408
click at [1008, 476] on icon at bounding box center [1155, 474] width 15 height 8
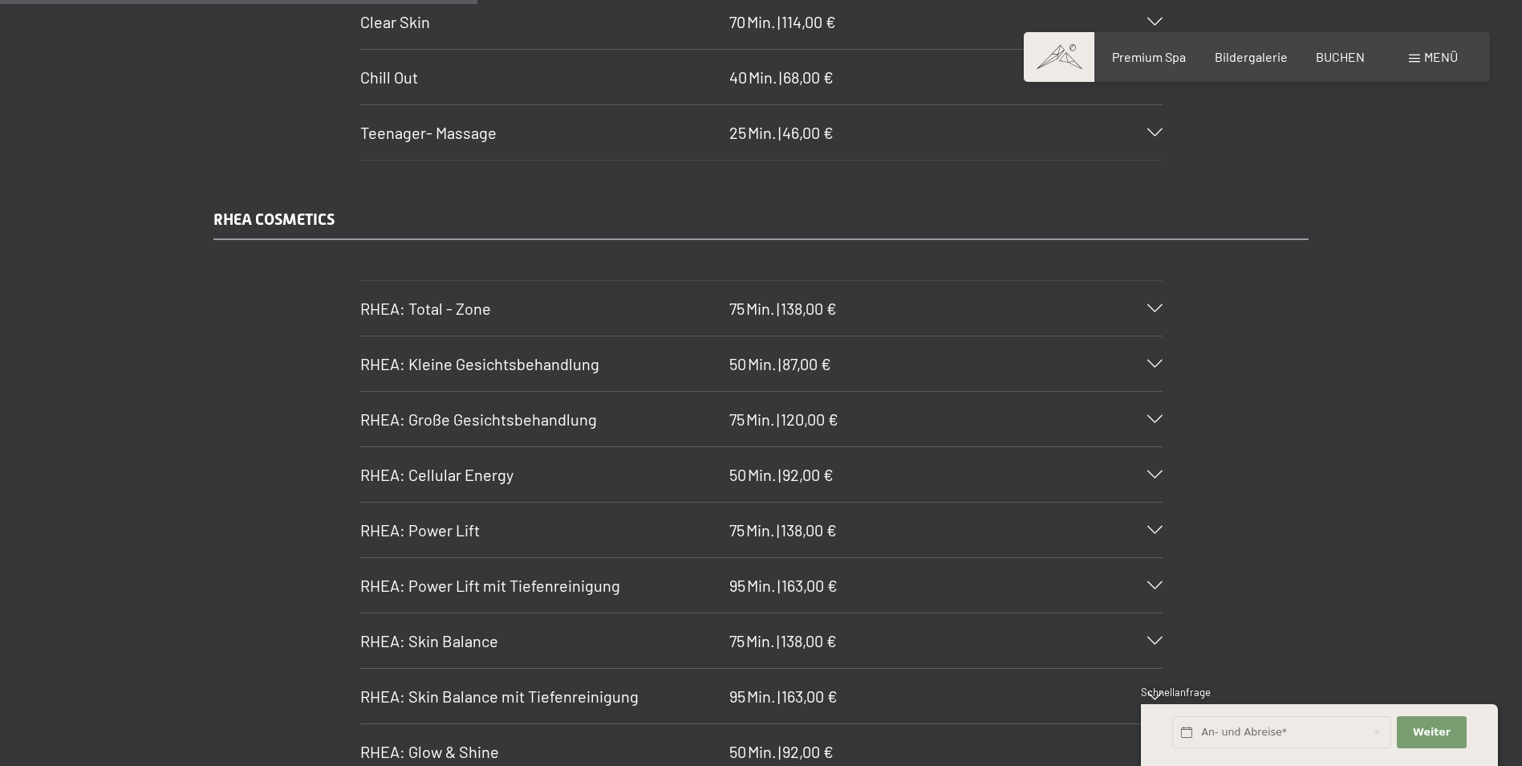
scroll to position [4104, 0]
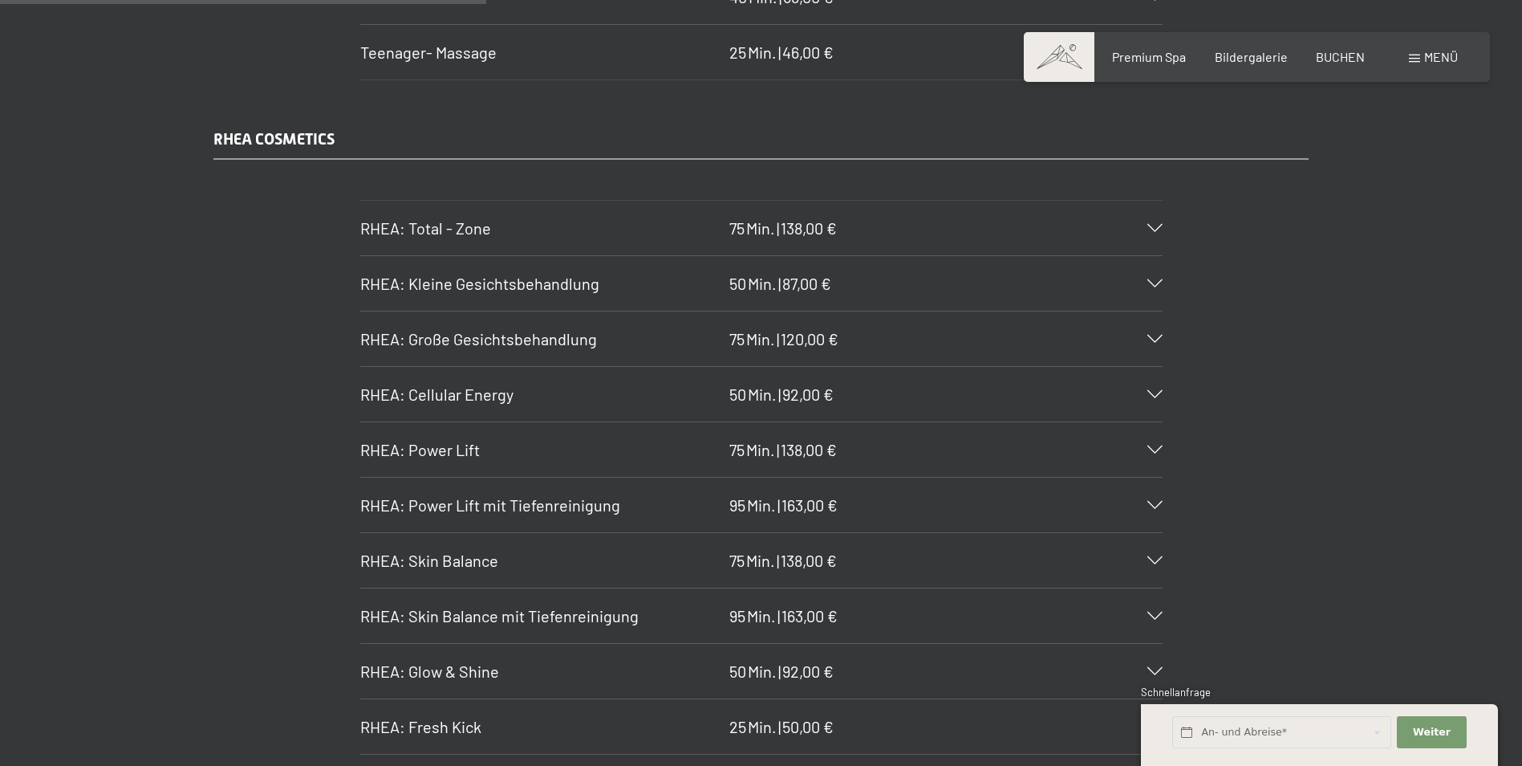
click at [1008, 452] on icon at bounding box center [1155, 449] width 15 height 8
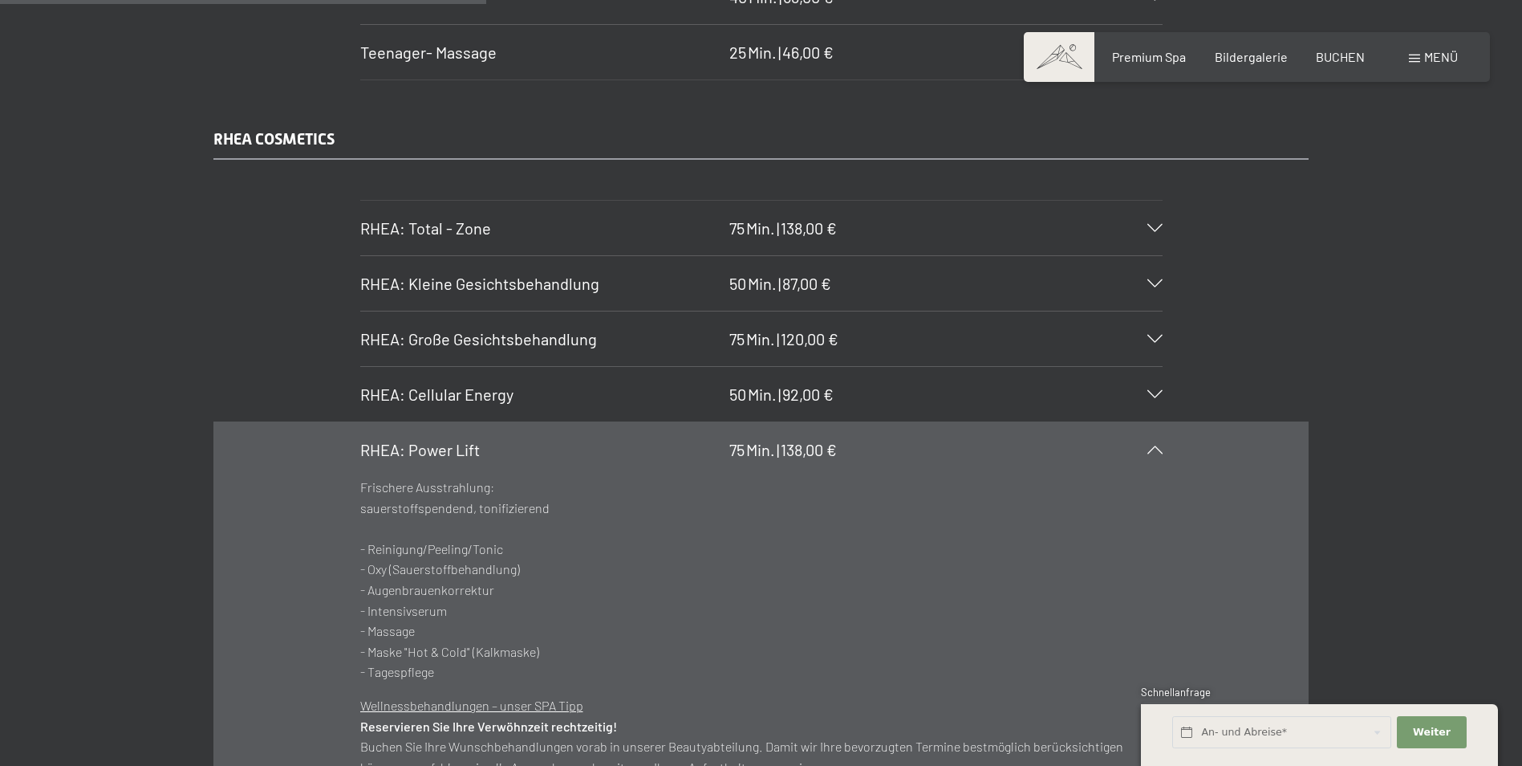
click at [1008, 452] on icon at bounding box center [1155, 449] width 15 height 8
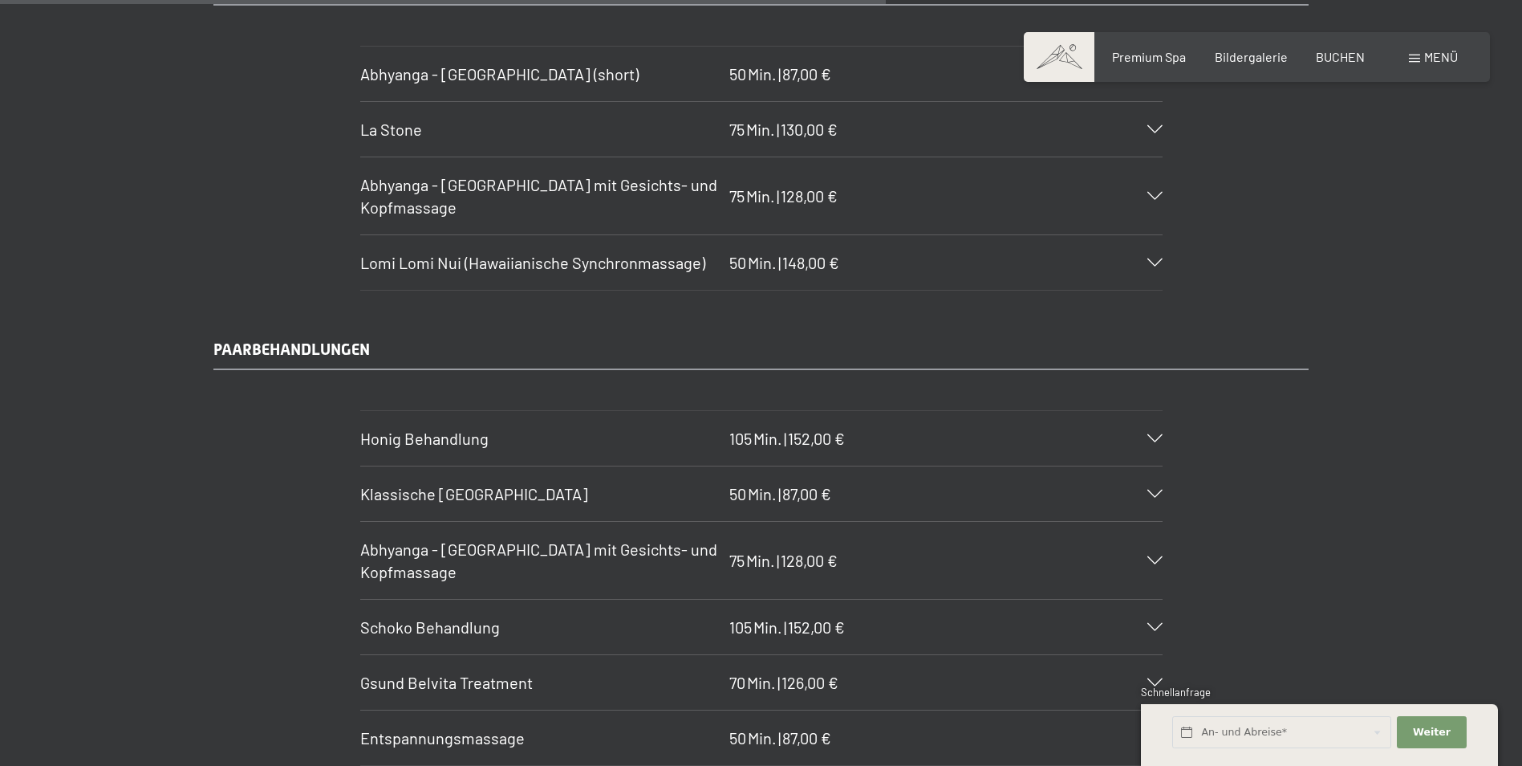
scroll to position [7475, 0]
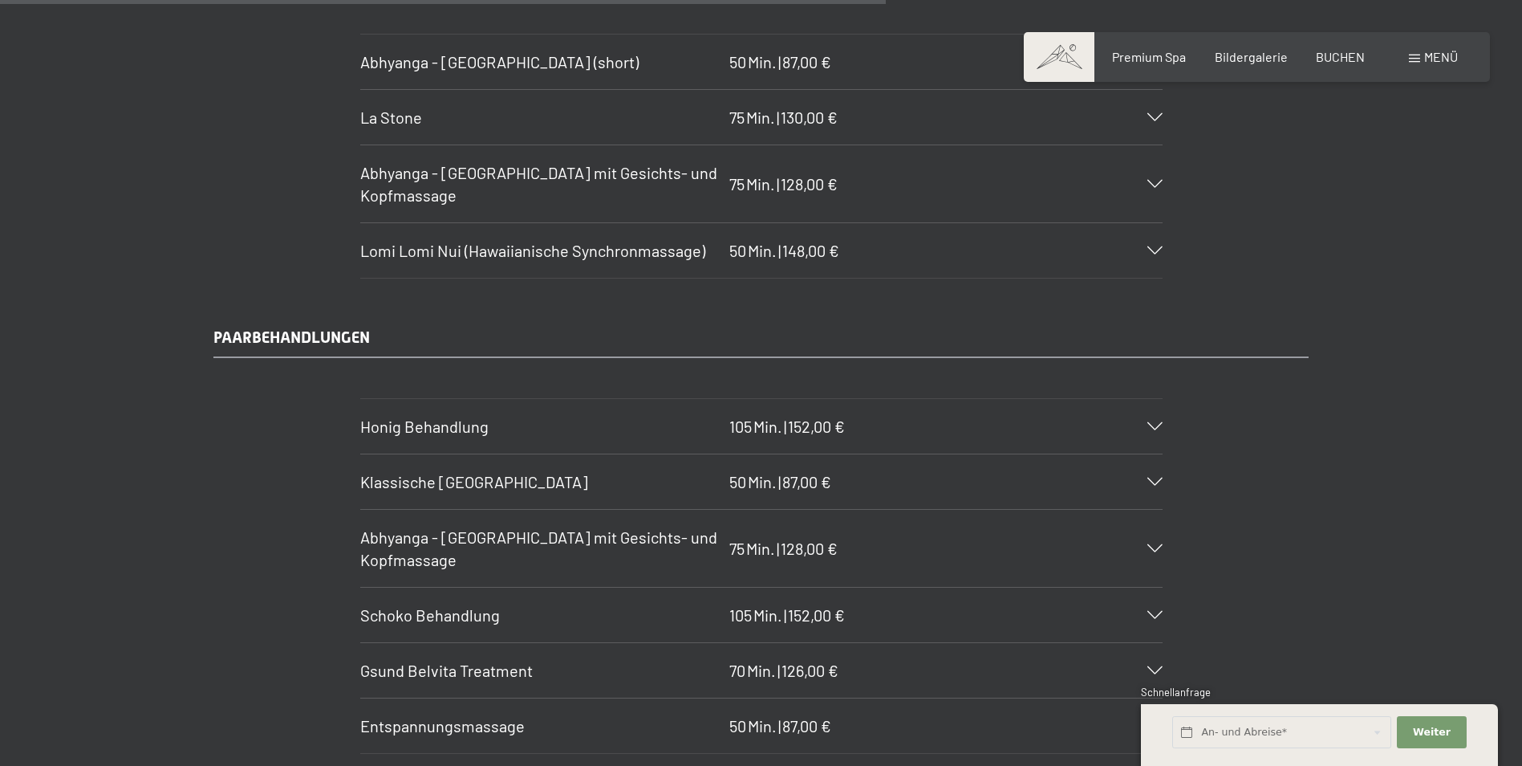
click at [1008, 475] on div "Klassische [GEOGRAPHIC_DATA] 50 Min. | 87,00 €" at bounding box center [761, 481] width 803 height 55
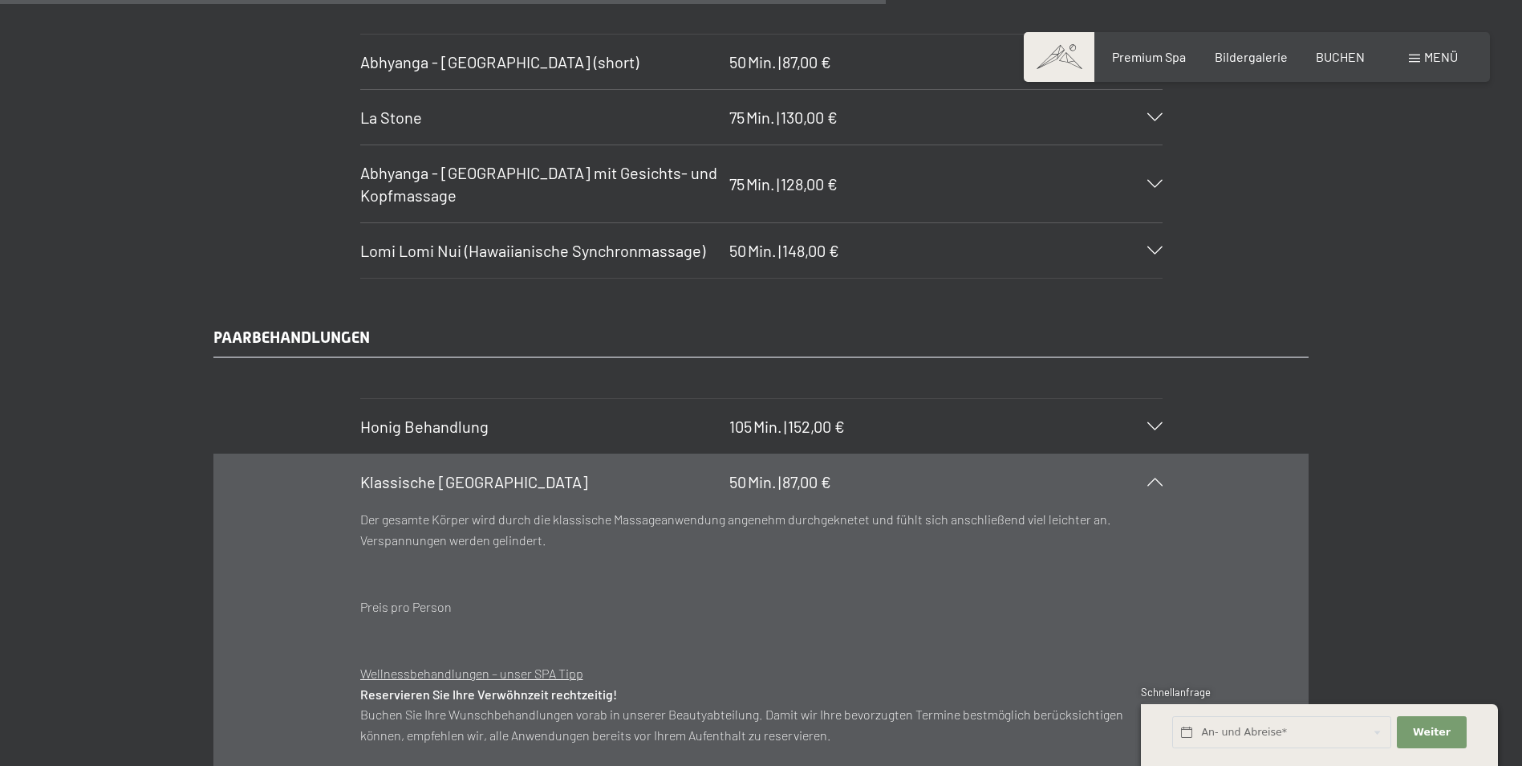
click at [1008, 475] on div "Klassische [GEOGRAPHIC_DATA] 50 Min. | 87,00 €" at bounding box center [761, 481] width 803 height 55
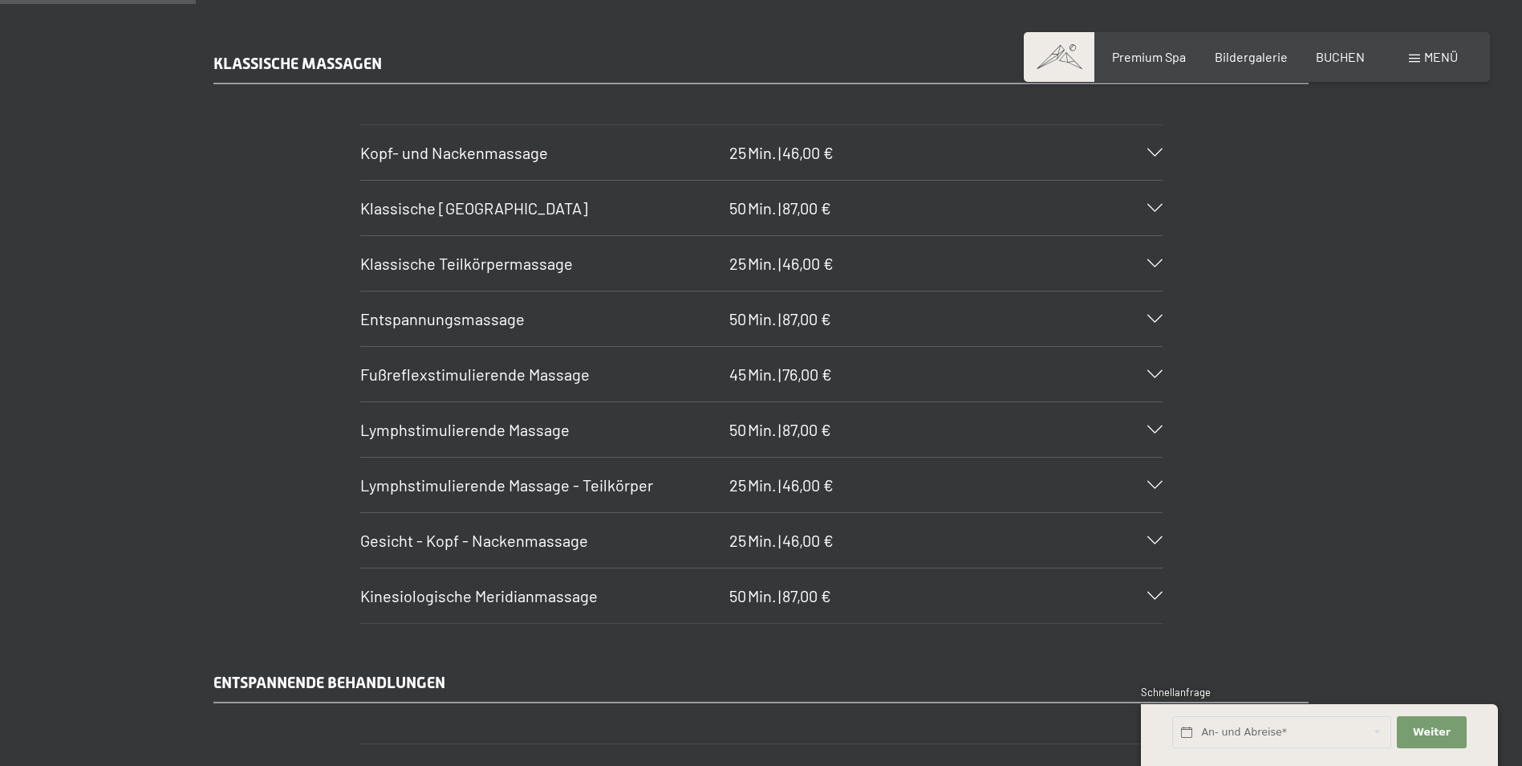
scroll to position [1605, 0]
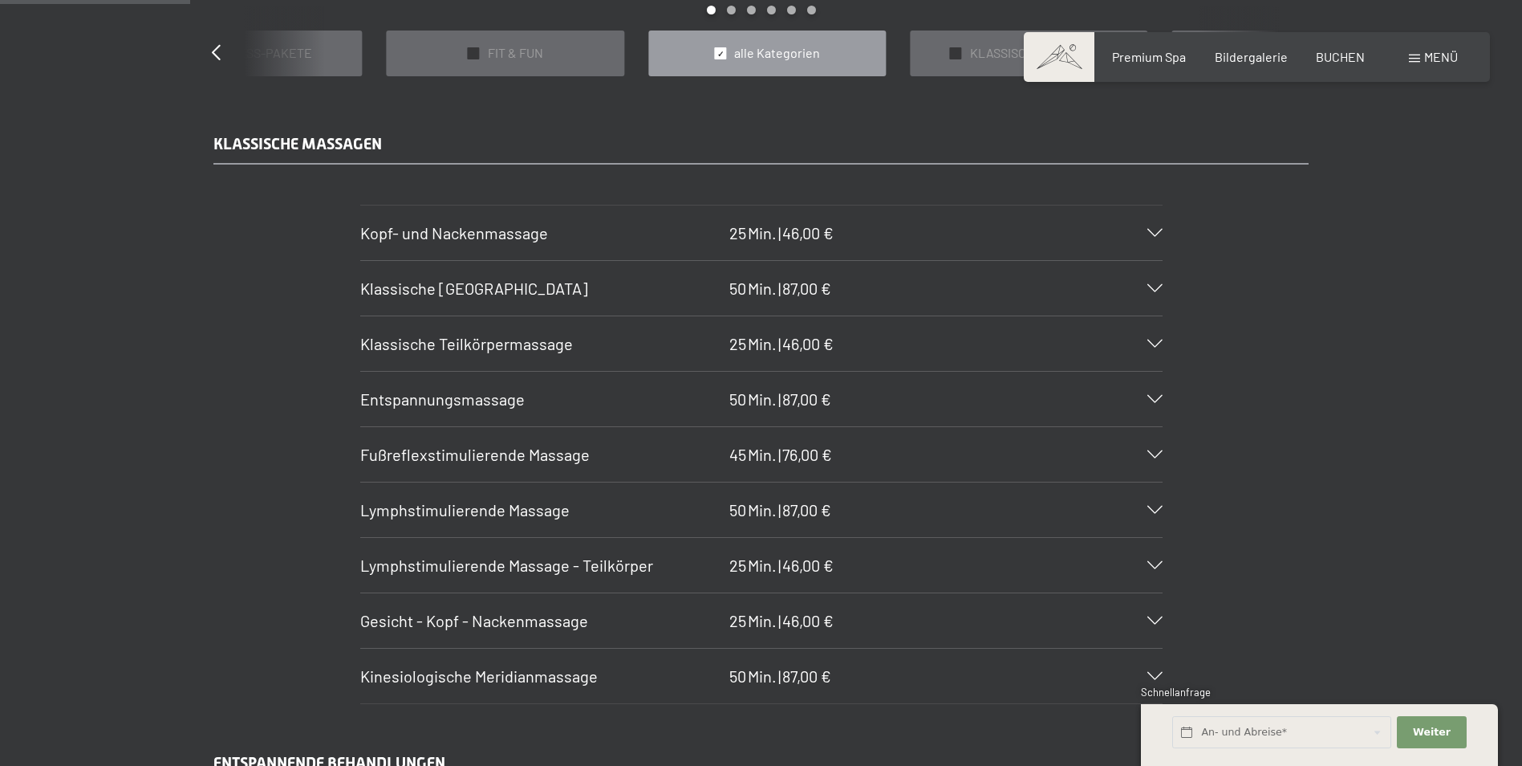
click at [1008, 400] on icon at bounding box center [1155, 399] width 15 height 8
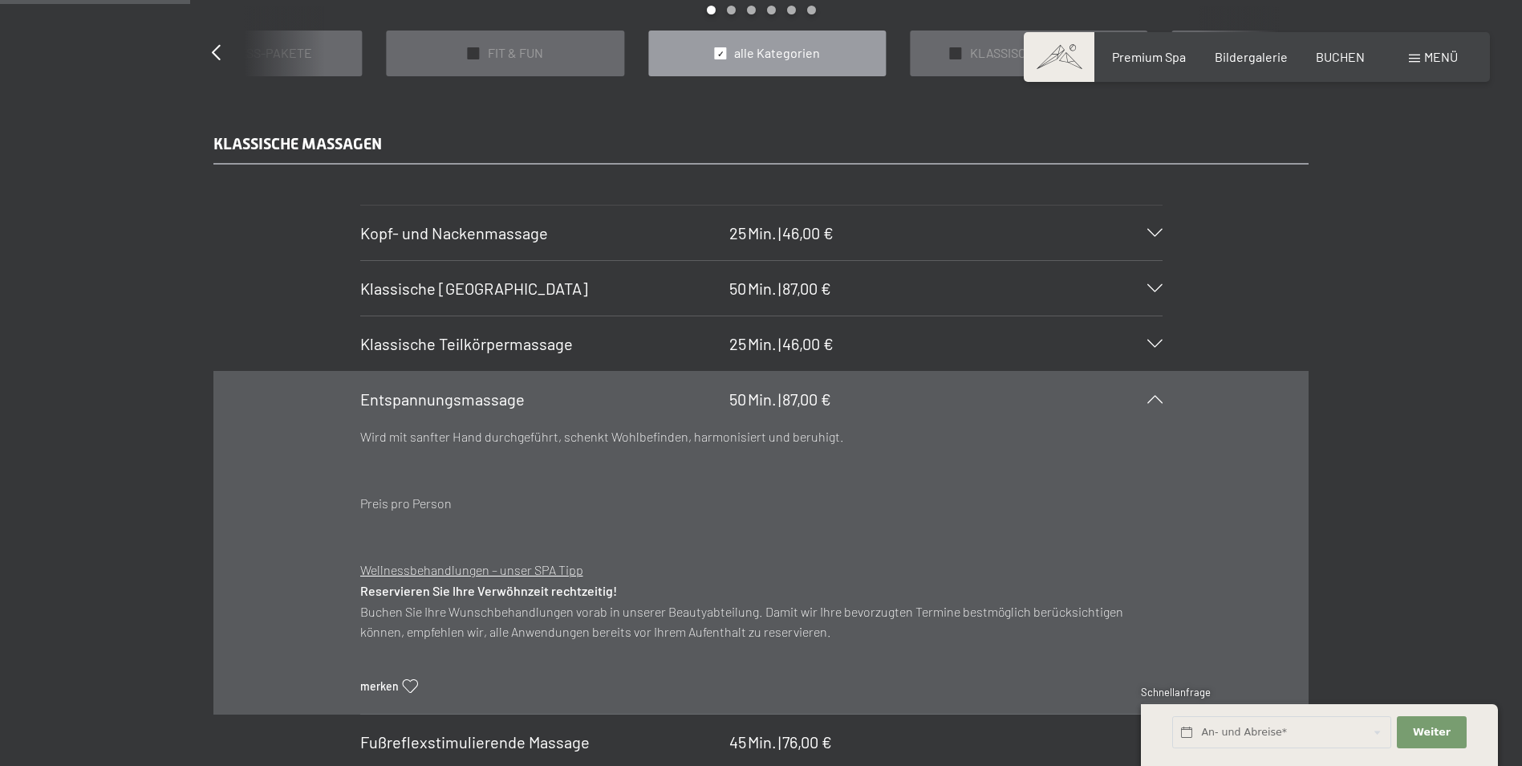
click at [1008, 400] on icon at bounding box center [1155, 399] width 15 height 8
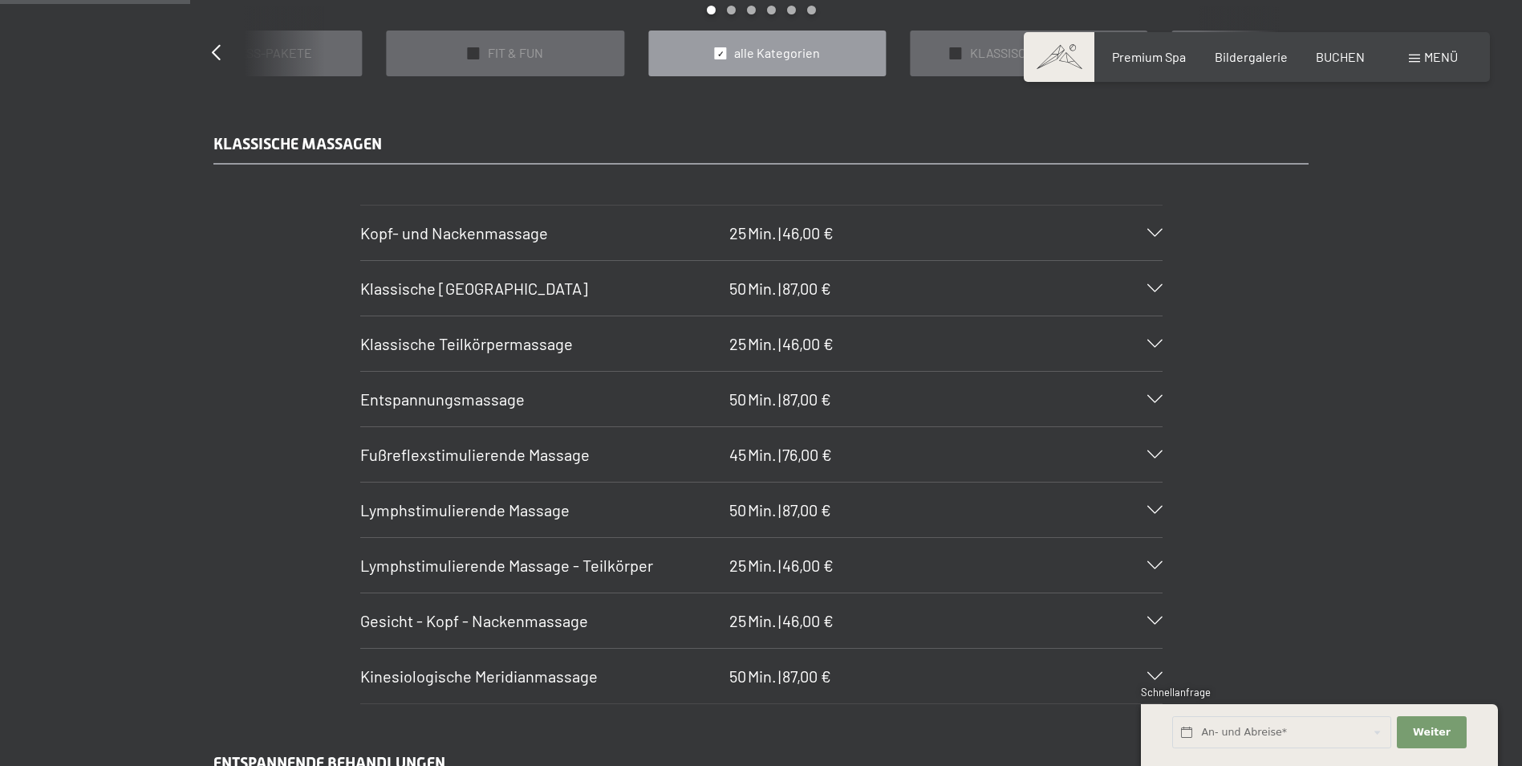
click at [1008, 291] on icon at bounding box center [1155, 288] width 15 height 8
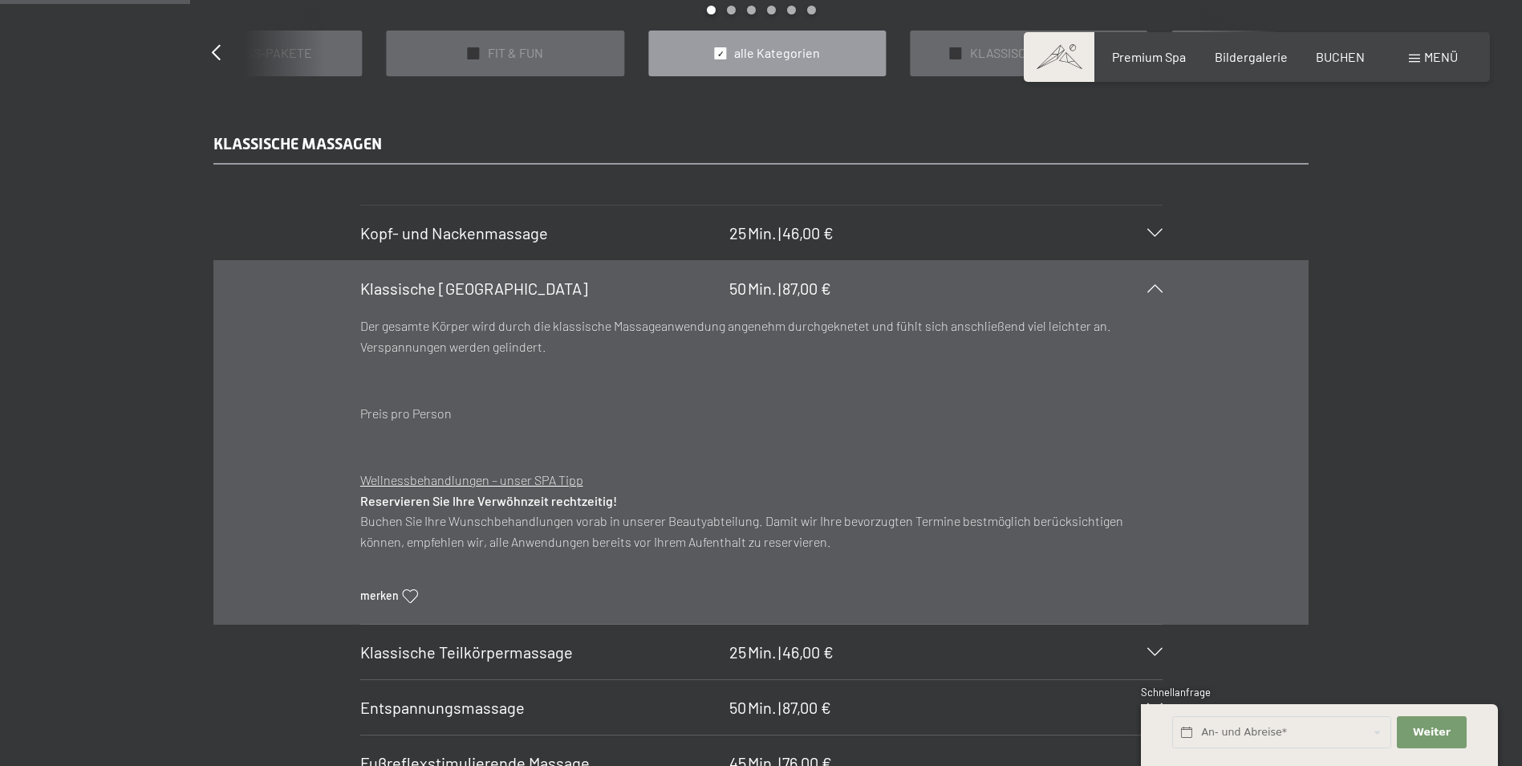
click at [1008, 291] on icon at bounding box center [1155, 288] width 15 height 8
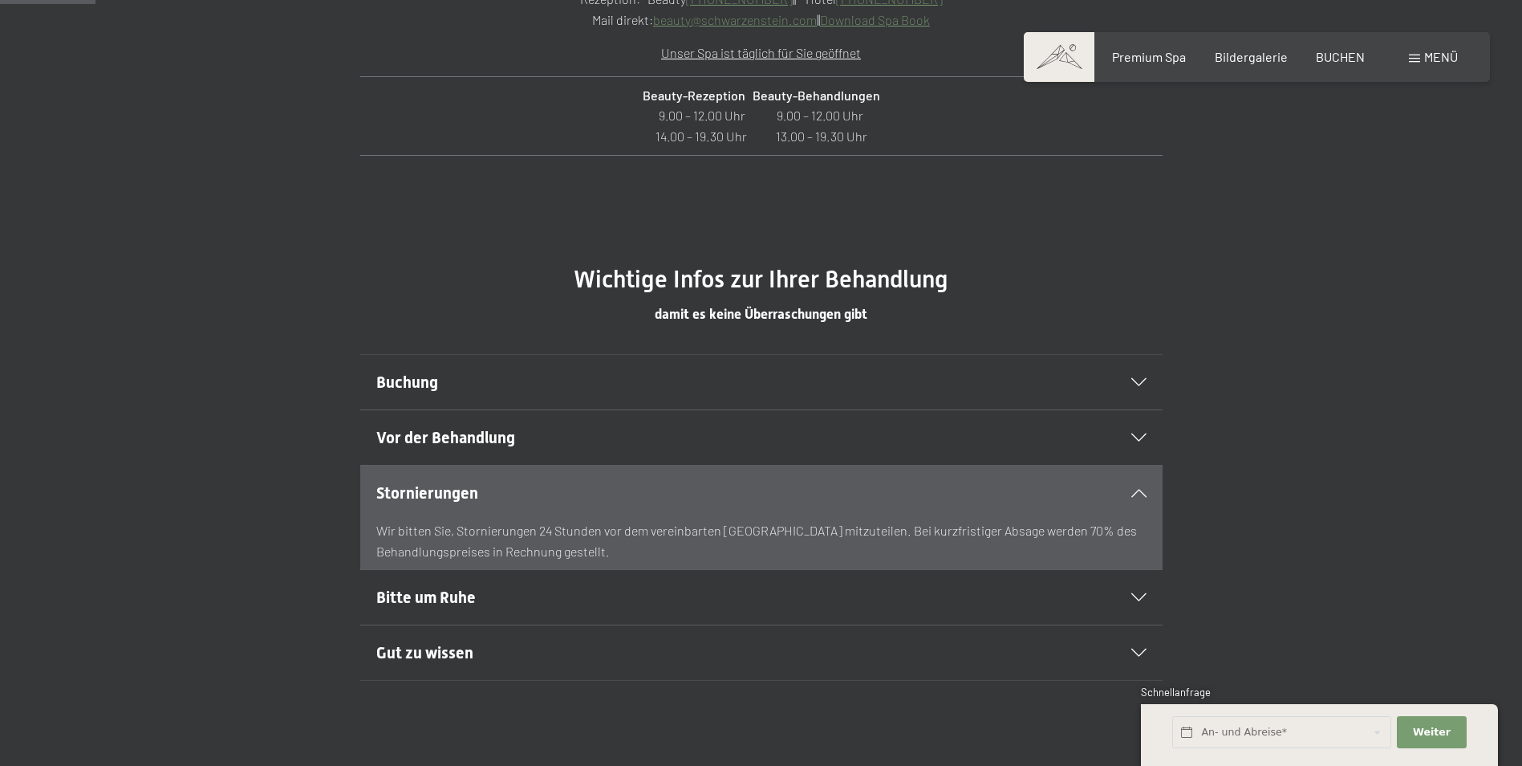
scroll to position [803, 0]
